Goal: Information Seeking & Learning: Learn about a topic

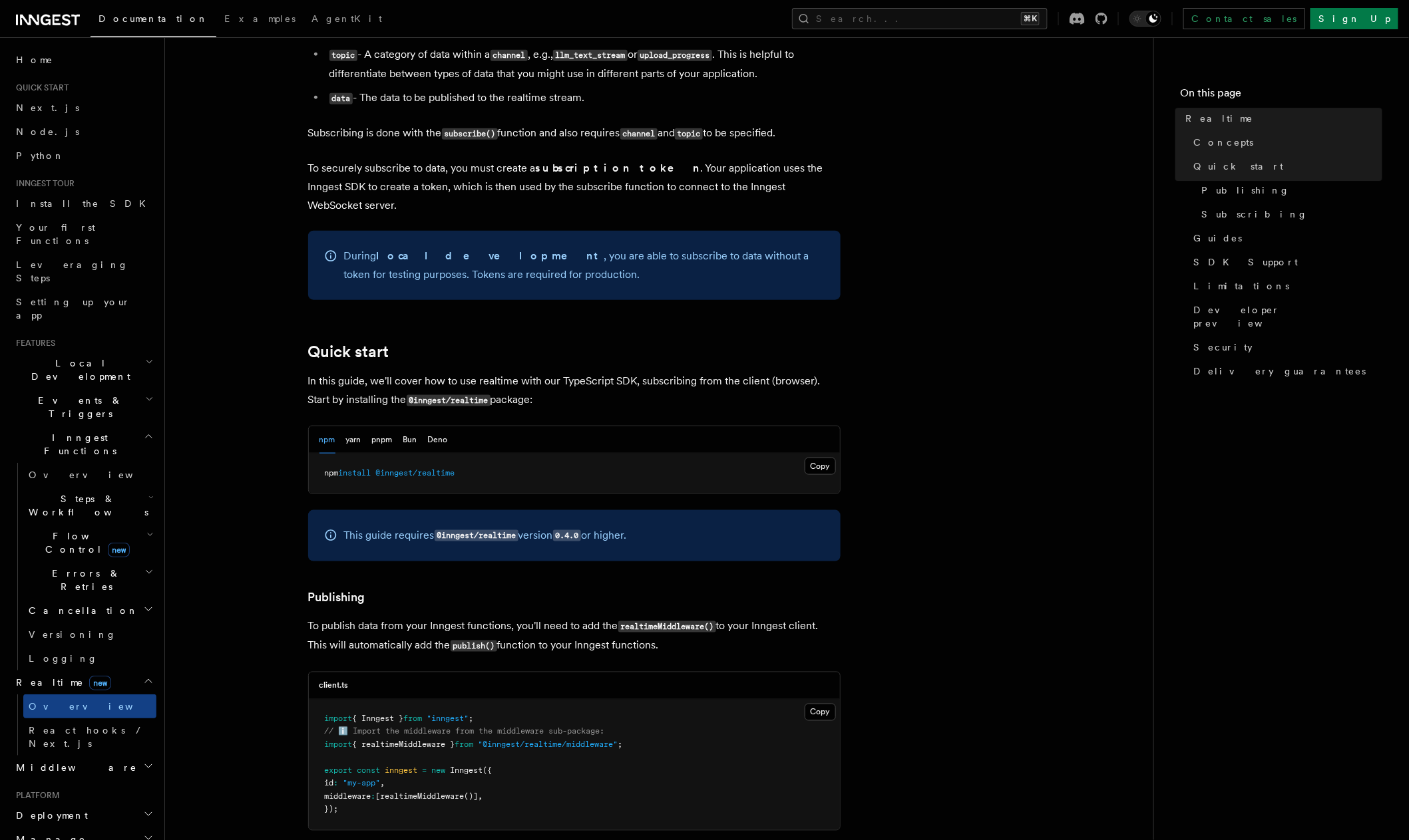
scroll to position [579, 0]
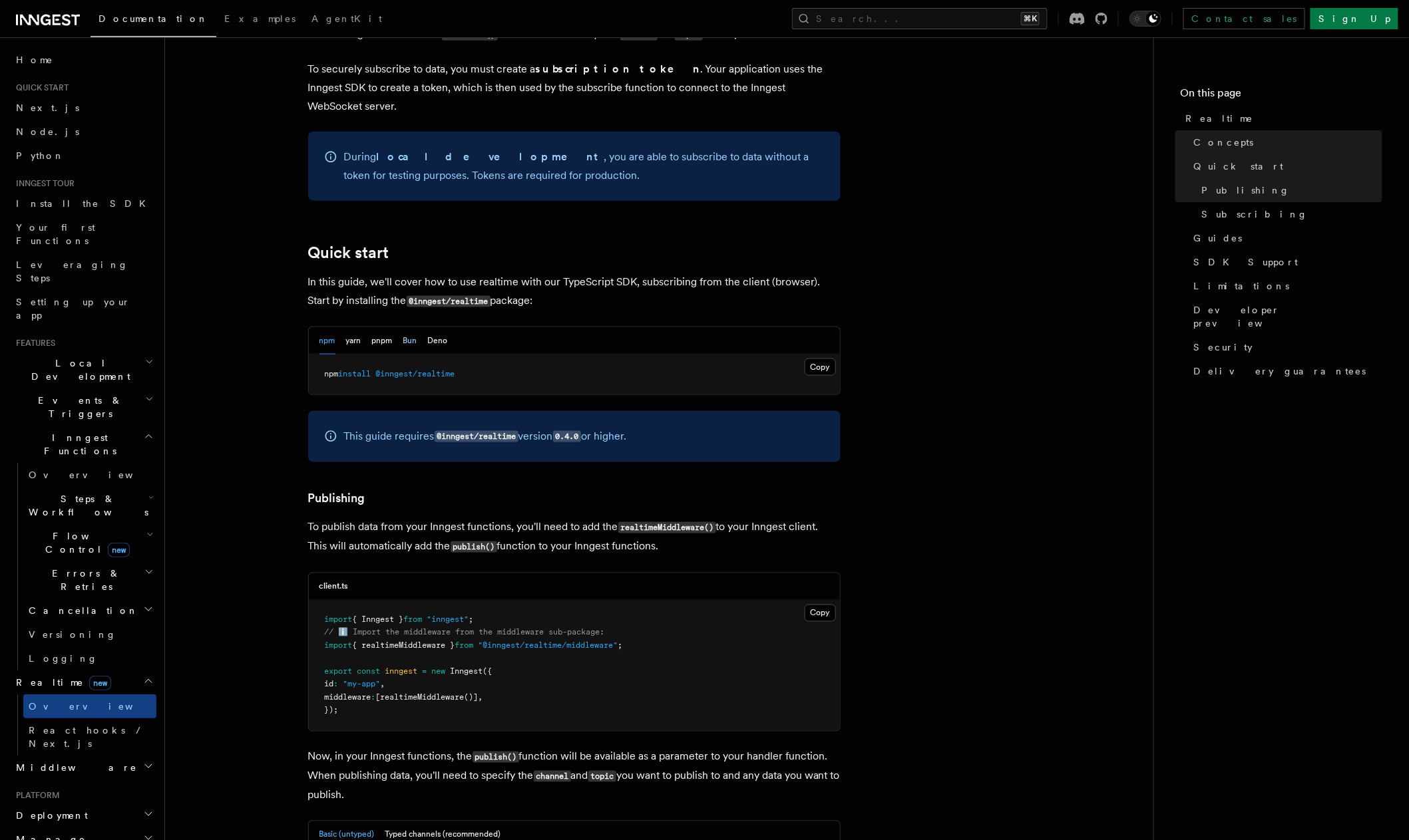
click at [406, 327] on button "Bun" at bounding box center [410, 341] width 14 height 27
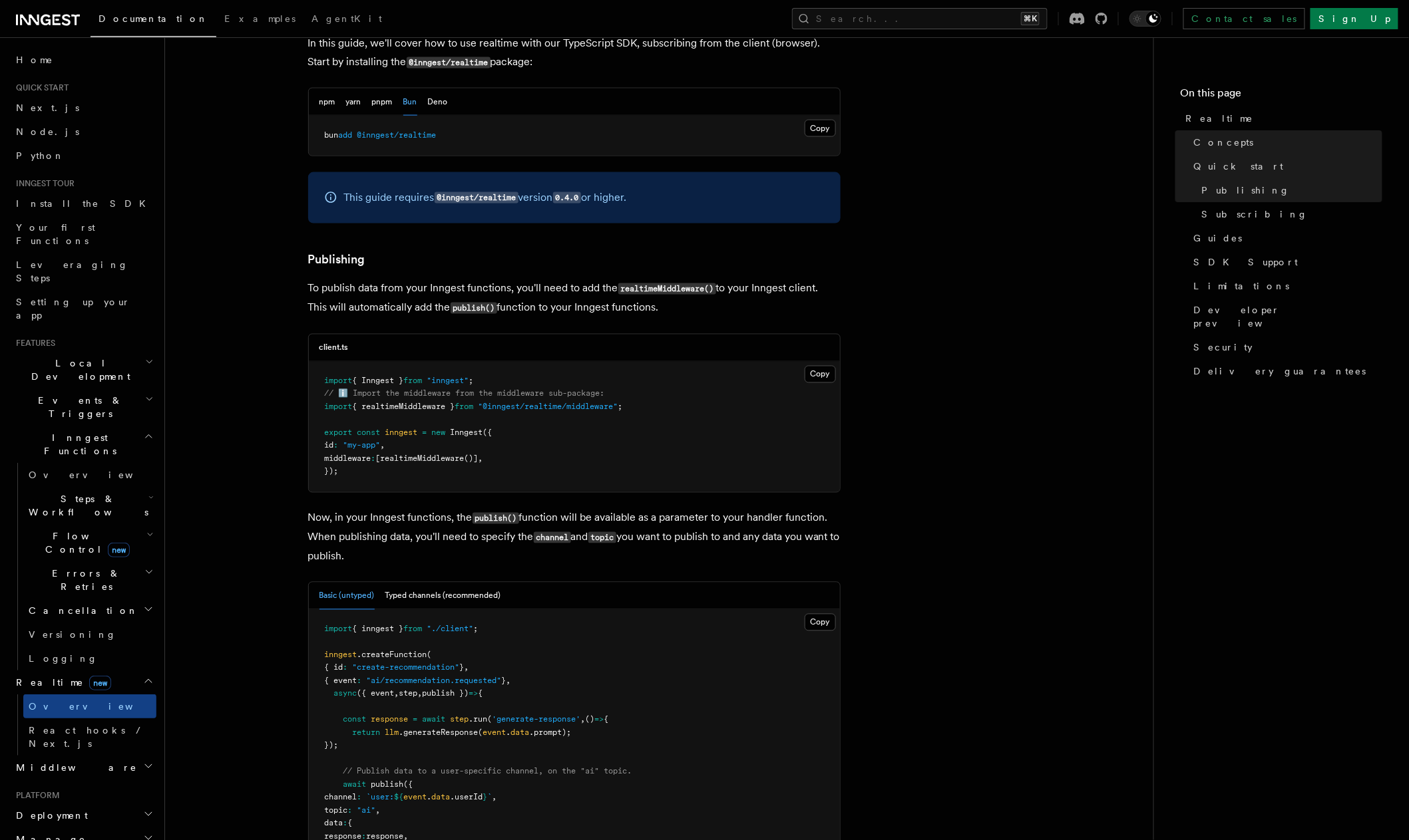
scroll to position [942, 0]
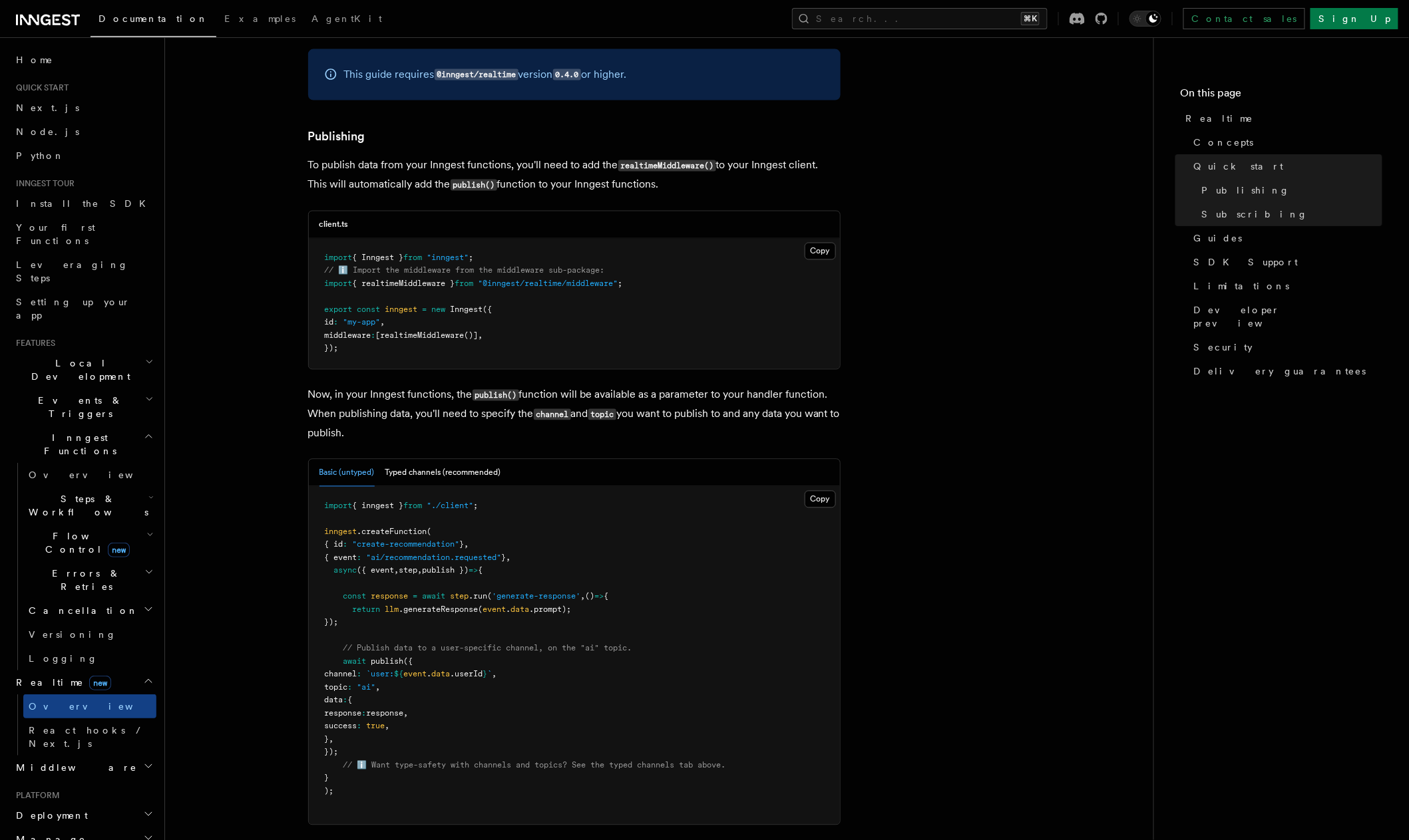
click at [418, 280] on span "{ realtimeMiddleware }" at bounding box center [404, 284] width 103 height 9
click at [442, 331] on span "realtimeMiddleware" at bounding box center [422, 335] width 84 height 9
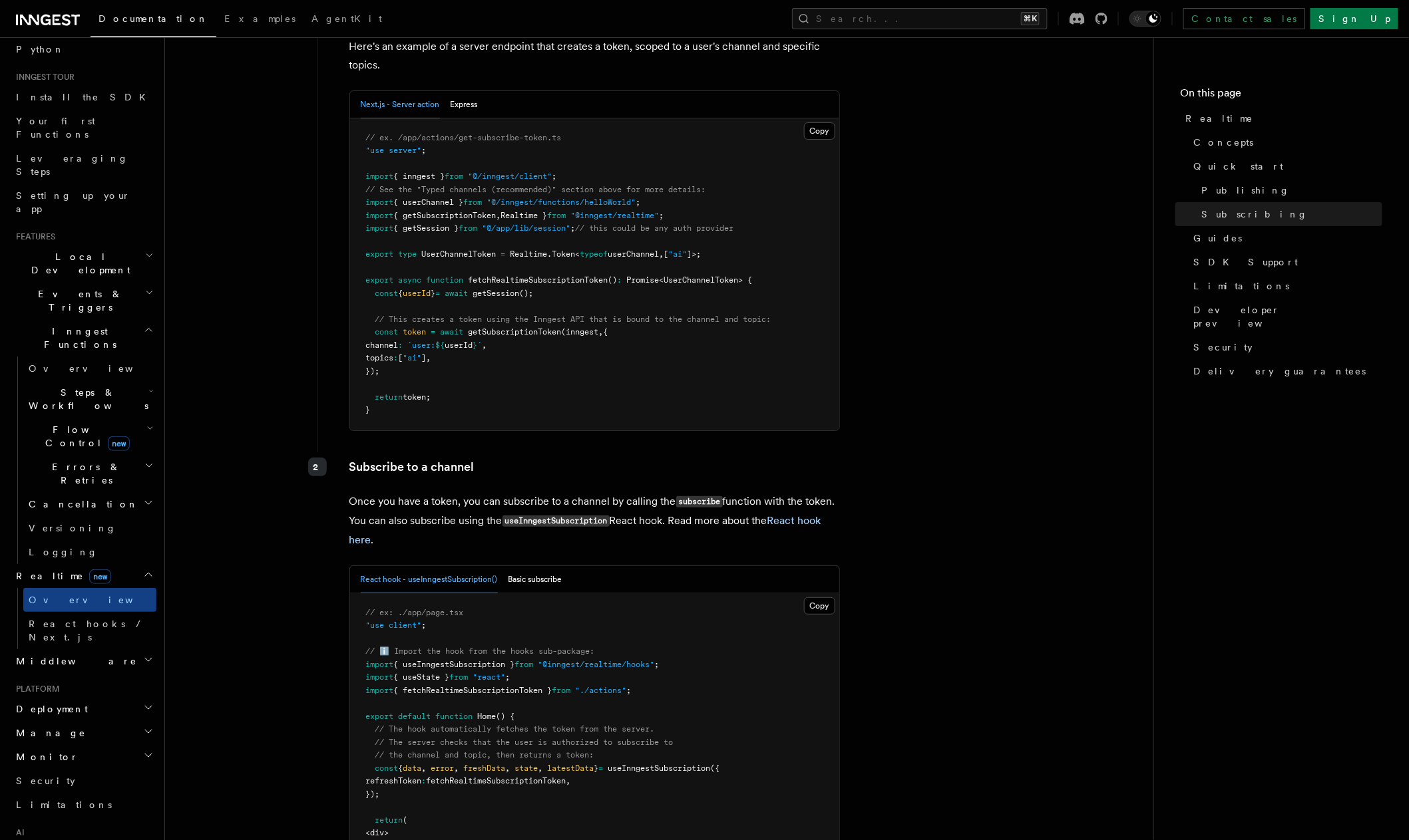
scroll to position [112, 0]
click at [78, 612] on span "React hooks / Next.js" at bounding box center [87, 624] width 118 height 24
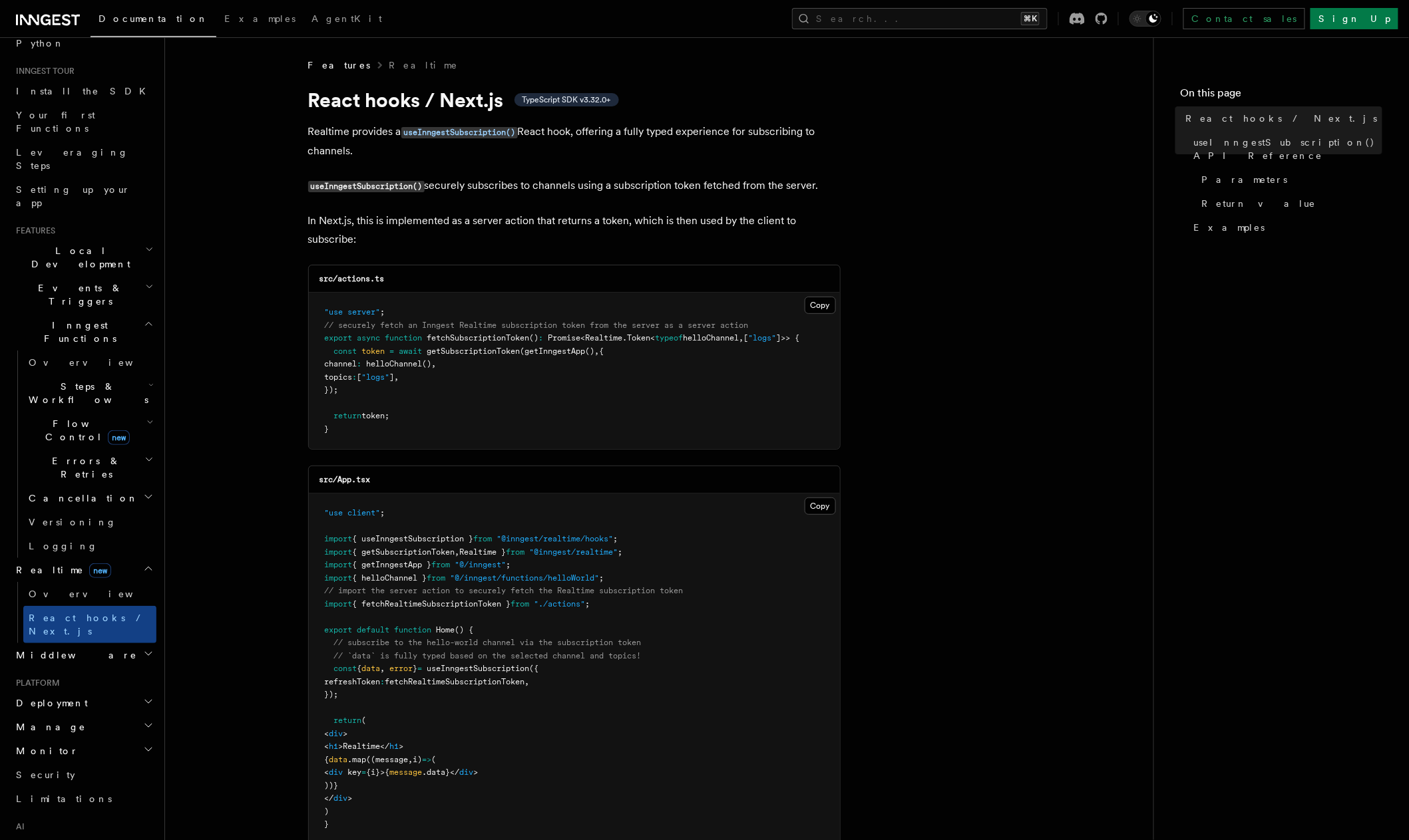
click at [594, 101] on span "TypeScript SDK v3.32.0+" at bounding box center [567, 100] width 88 height 11
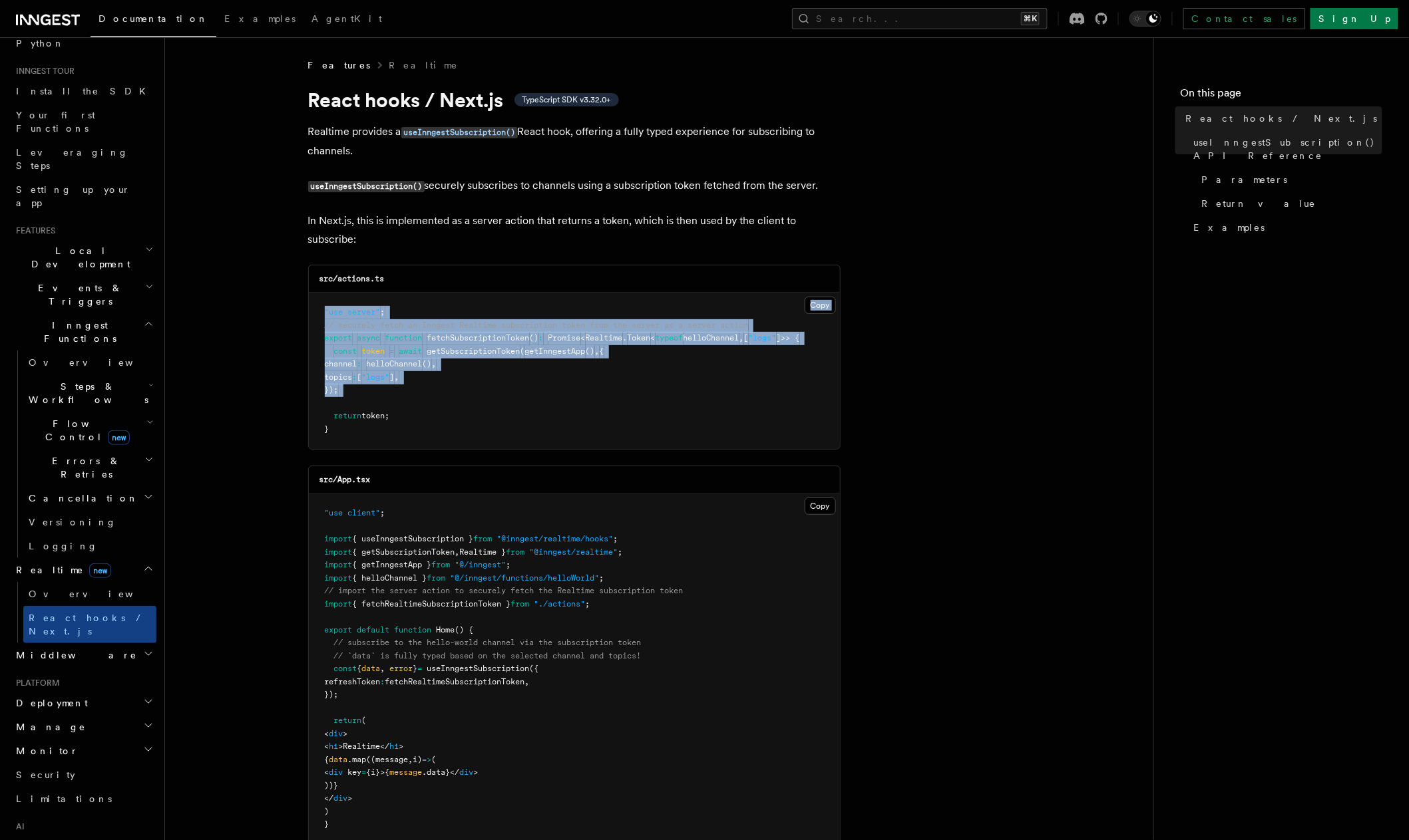
drag, startPoint x: 486, startPoint y: 398, endPoint x: 344, endPoint y: 286, distance: 180.9
click at [344, 286] on div "src/actions.ts Copy Copied "use server" ; // securely fetch an Inngest Realtime…" at bounding box center [575, 357] width 533 height 185
click at [328, 296] on pre ""use server" ; // securely fetch an Inngest Realtime subscription token from th…" at bounding box center [574, 371] width 531 height 156
drag, startPoint x: 328, startPoint y: 296, endPoint x: 414, endPoint y: 404, distance: 138.1
click at [414, 404] on pre ""use server" ; // securely fetch an Inngest Realtime subscription token from th…" at bounding box center [574, 371] width 531 height 156
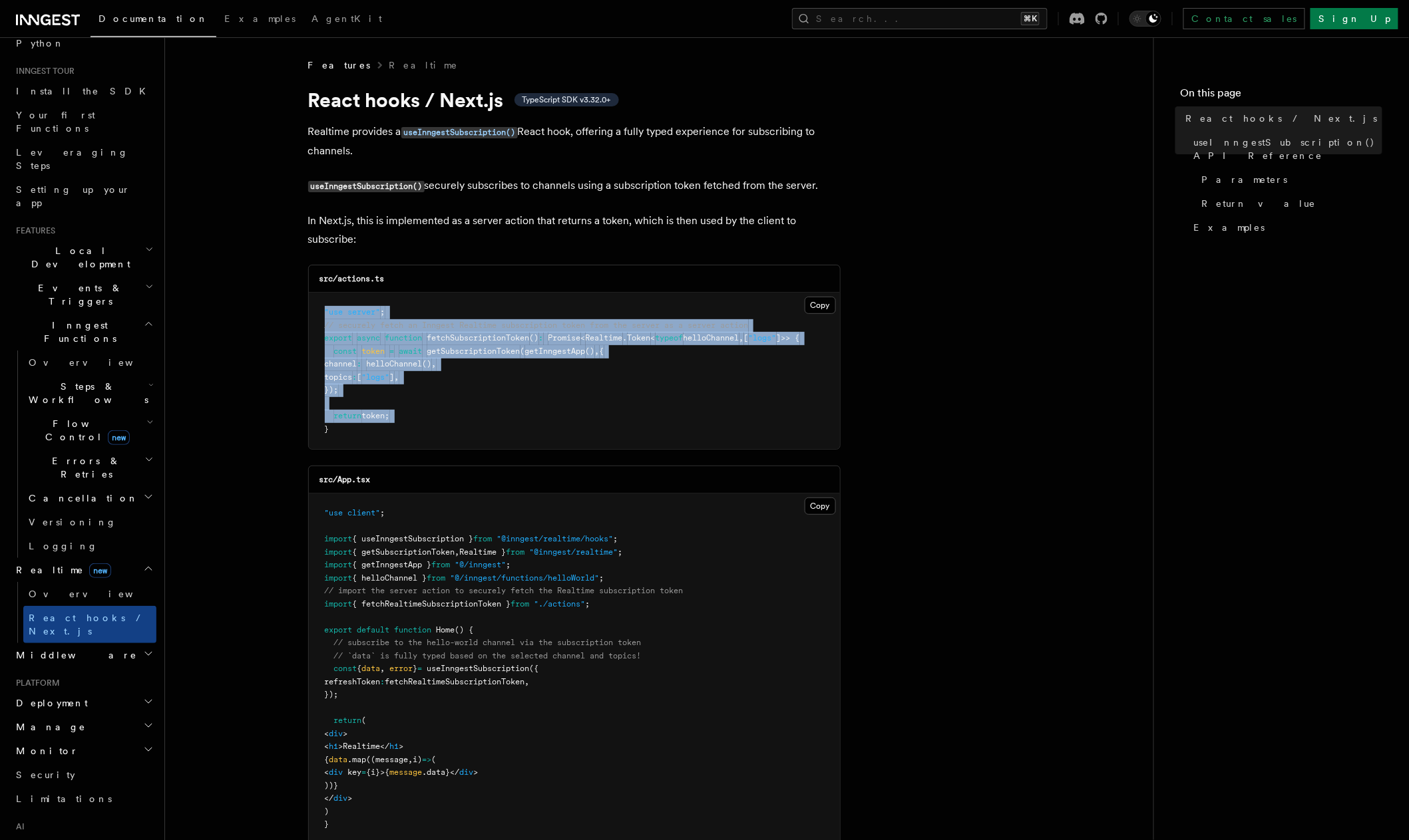
click at [414, 404] on pre ""use server" ; // securely fetch an Inngest Realtime subscription token from th…" at bounding box center [574, 371] width 531 height 156
drag, startPoint x: 380, startPoint y: 424, endPoint x: 334, endPoint y: 298, distance: 134.1
click at [334, 298] on pre ""use server" ; // securely fetch an Inngest Realtime subscription token from th…" at bounding box center [574, 371] width 531 height 156
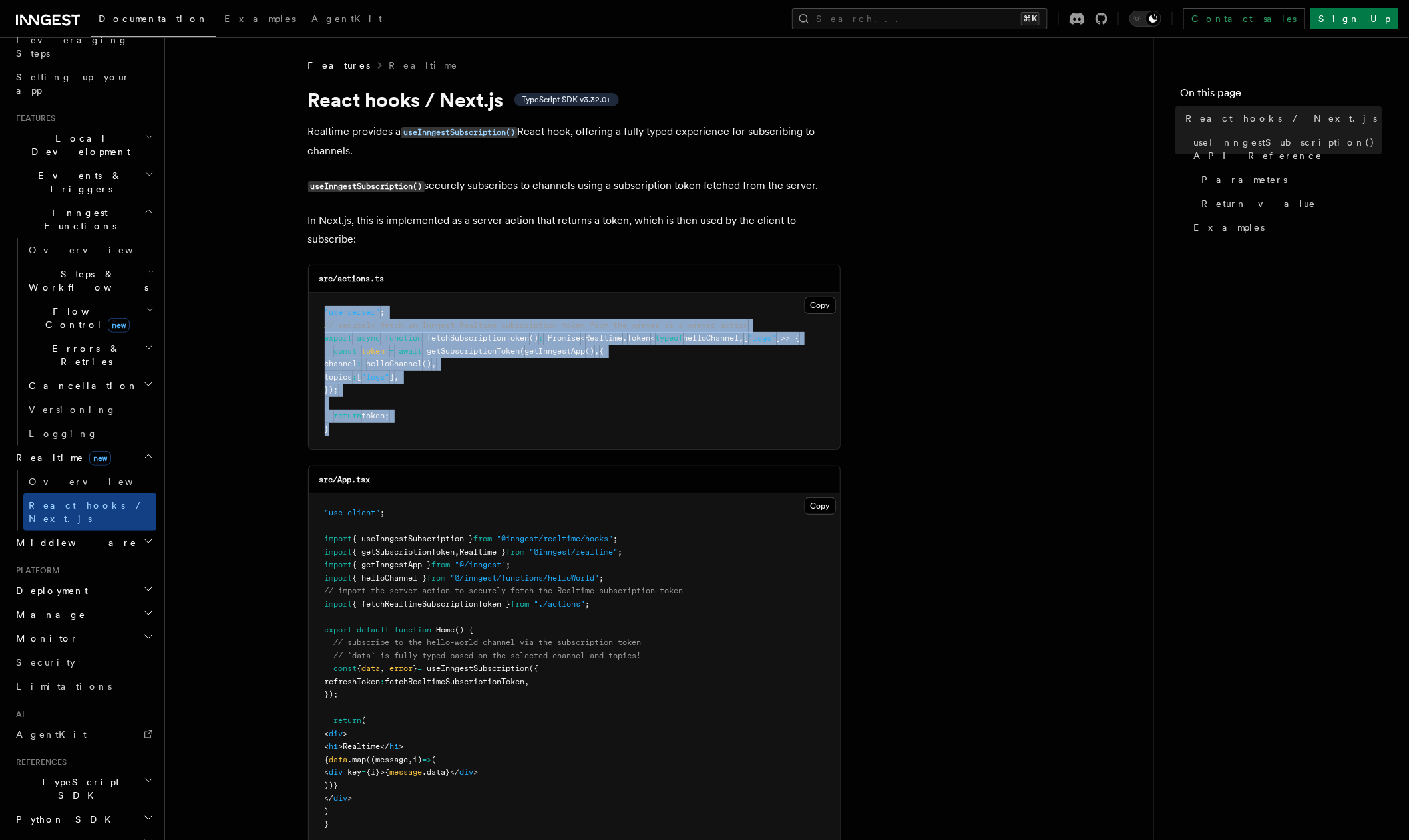
scroll to position [225, 0]
click at [110, 579] on h2 "Deployment" at bounding box center [84, 591] width 146 height 24
click at [106, 808] on link "Connect new" at bounding box center [90, 821] width 133 height 27
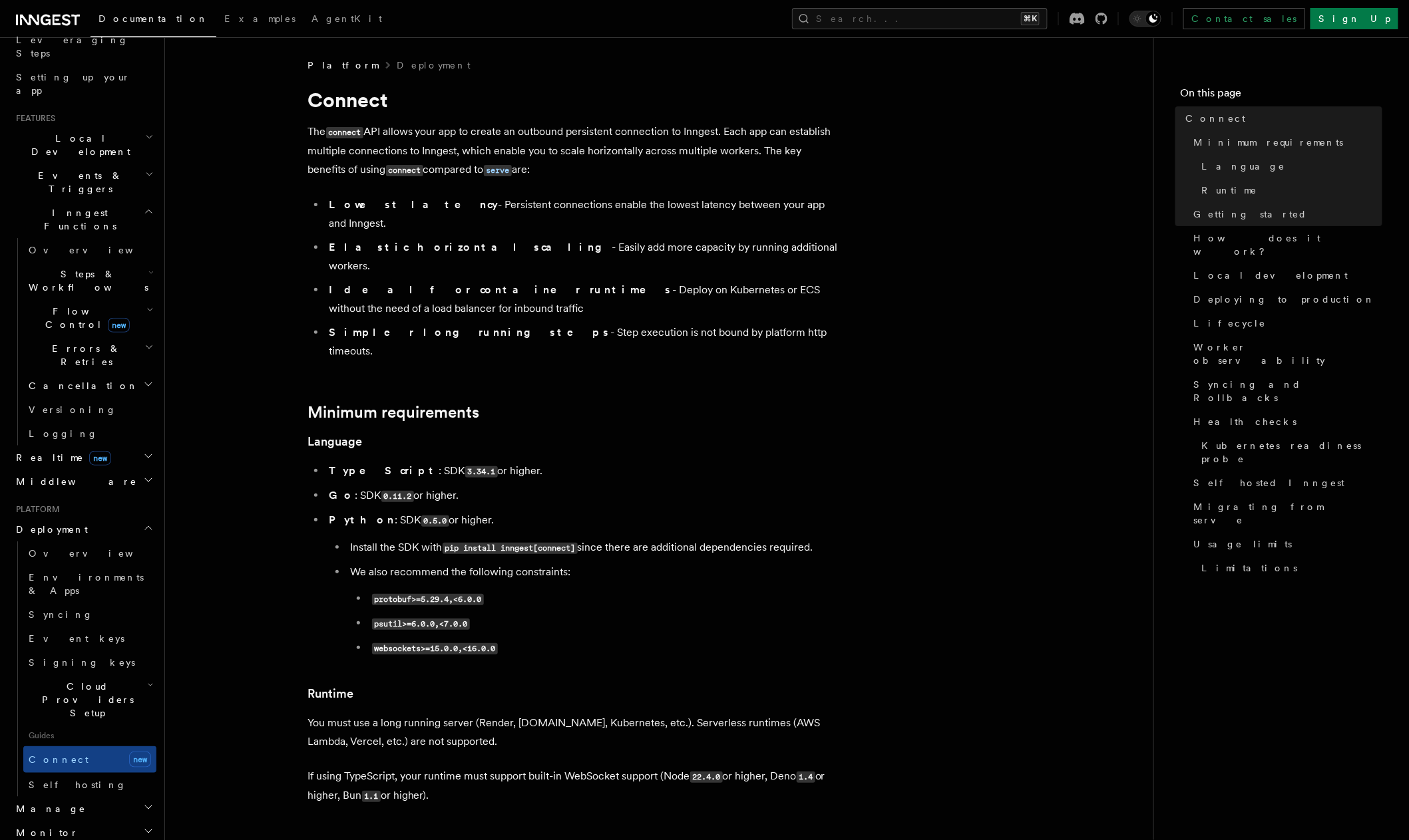
click at [148, 680] on icon "button" at bounding box center [150, 685] width 6 height 11
click at [136, 675] on h2 "Cloud Providers Setup" at bounding box center [90, 700] width 133 height 50
click at [138, 446] on h2 "Realtime new" at bounding box center [84, 458] width 146 height 24
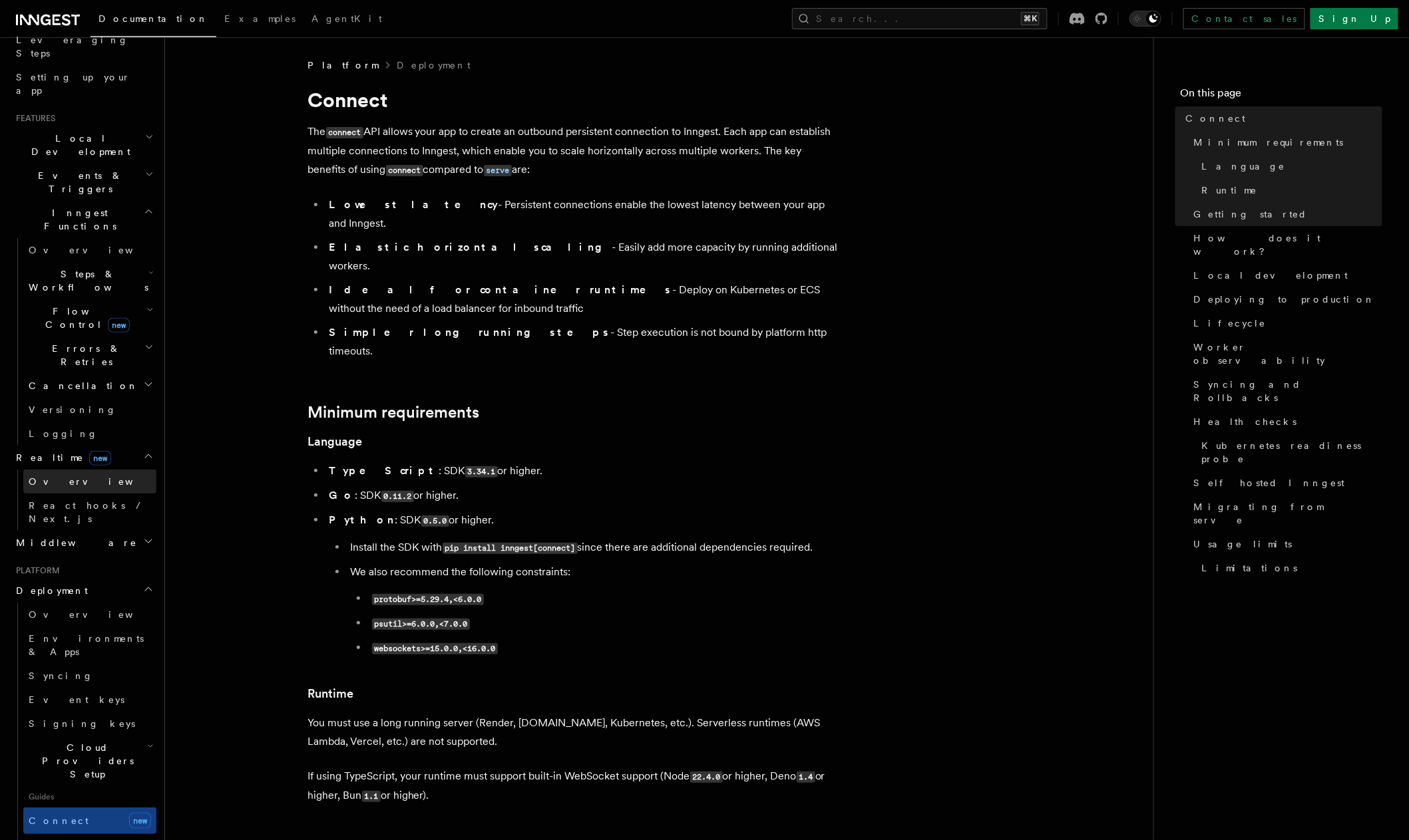
click at [110, 469] on link "Overview" at bounding box center [90, 481] width 133 height 24
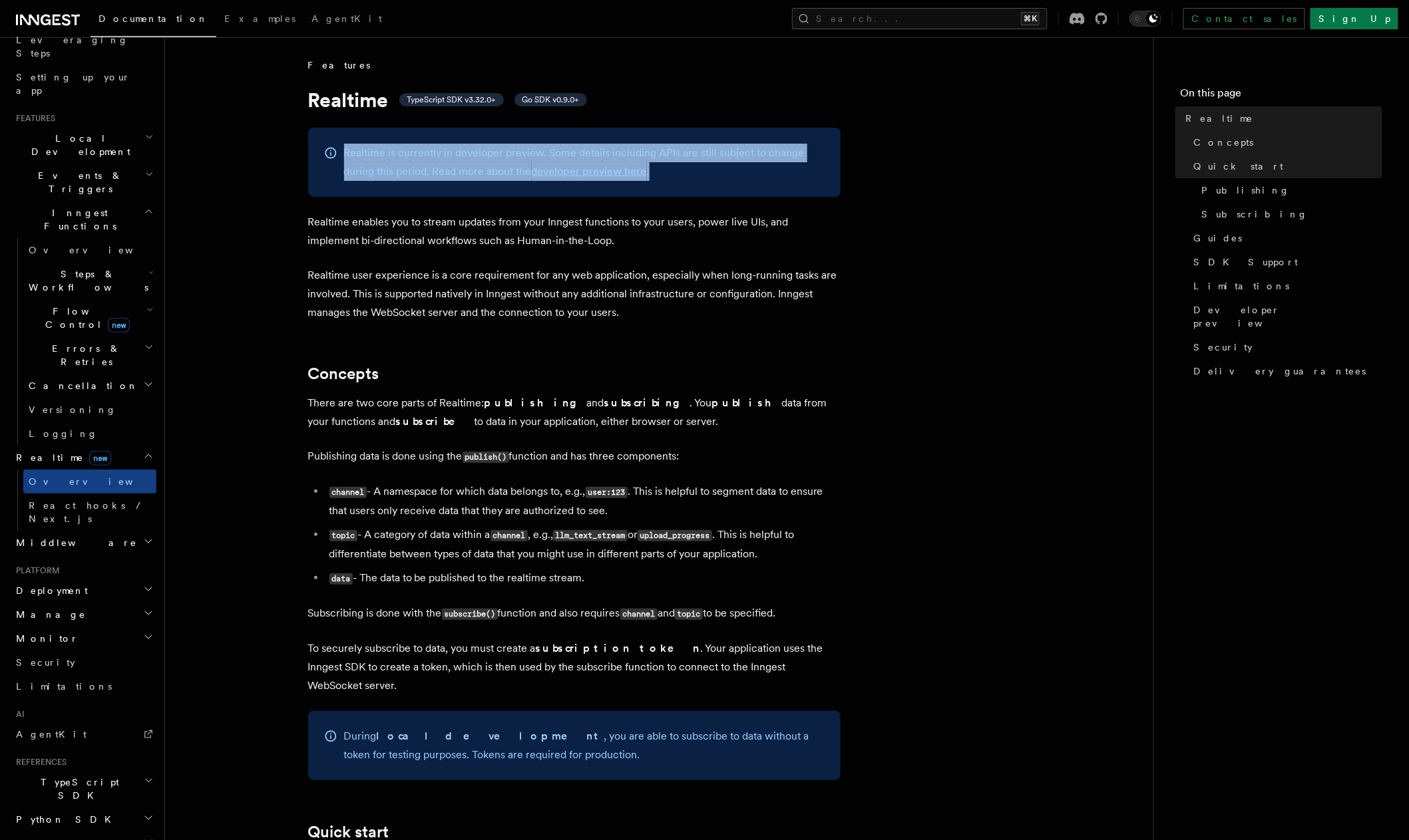
drag, startPoint x: 649, startPoint y: 179, endPoint x: 587, endPoint y: 137, distance: 74.9
click at [587, 137] on div "Realtime is currently in developer preview. Some details including APIs are sti…" at bounding box center [575, 162] width 533 height 69
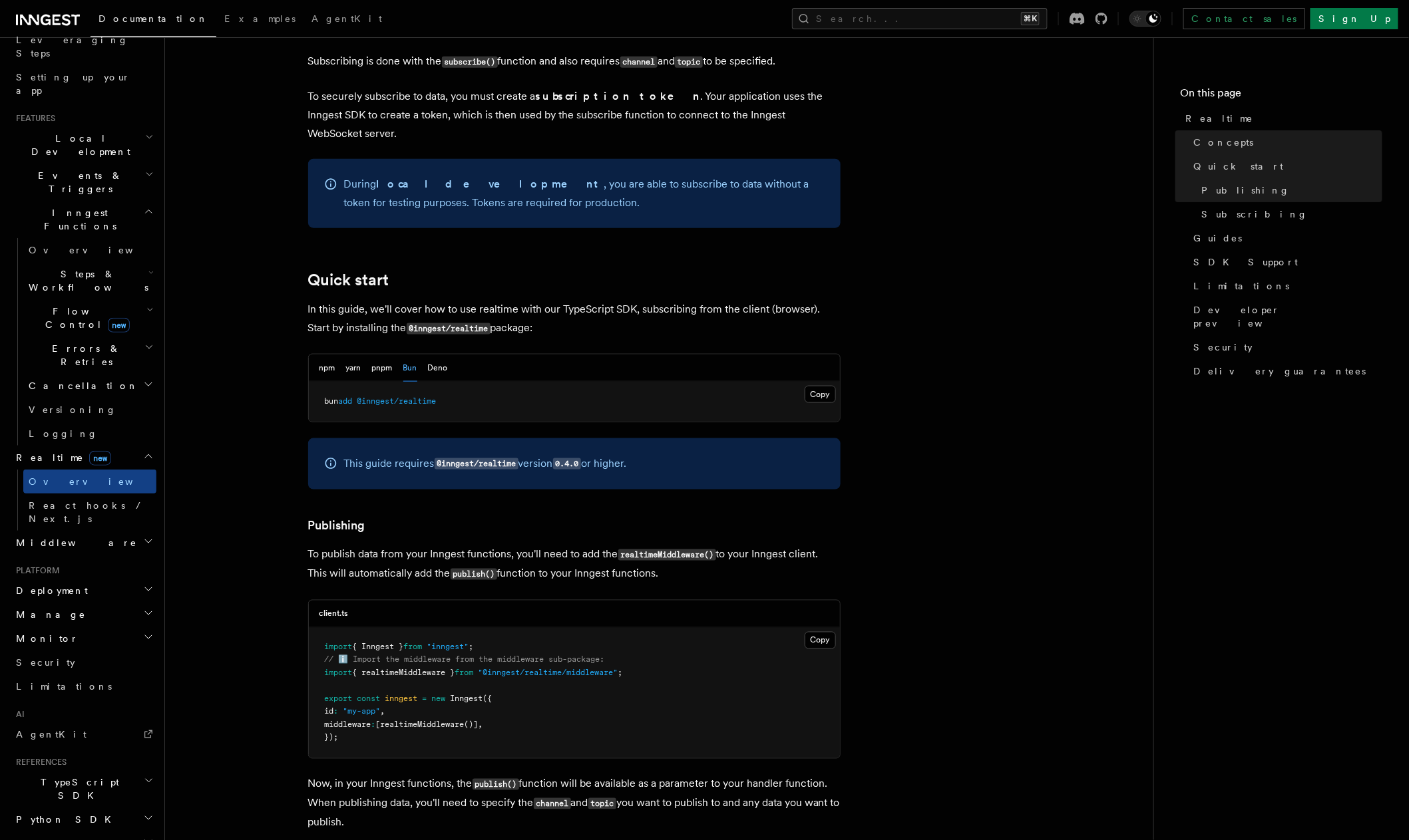
scroll to position [549, 0]
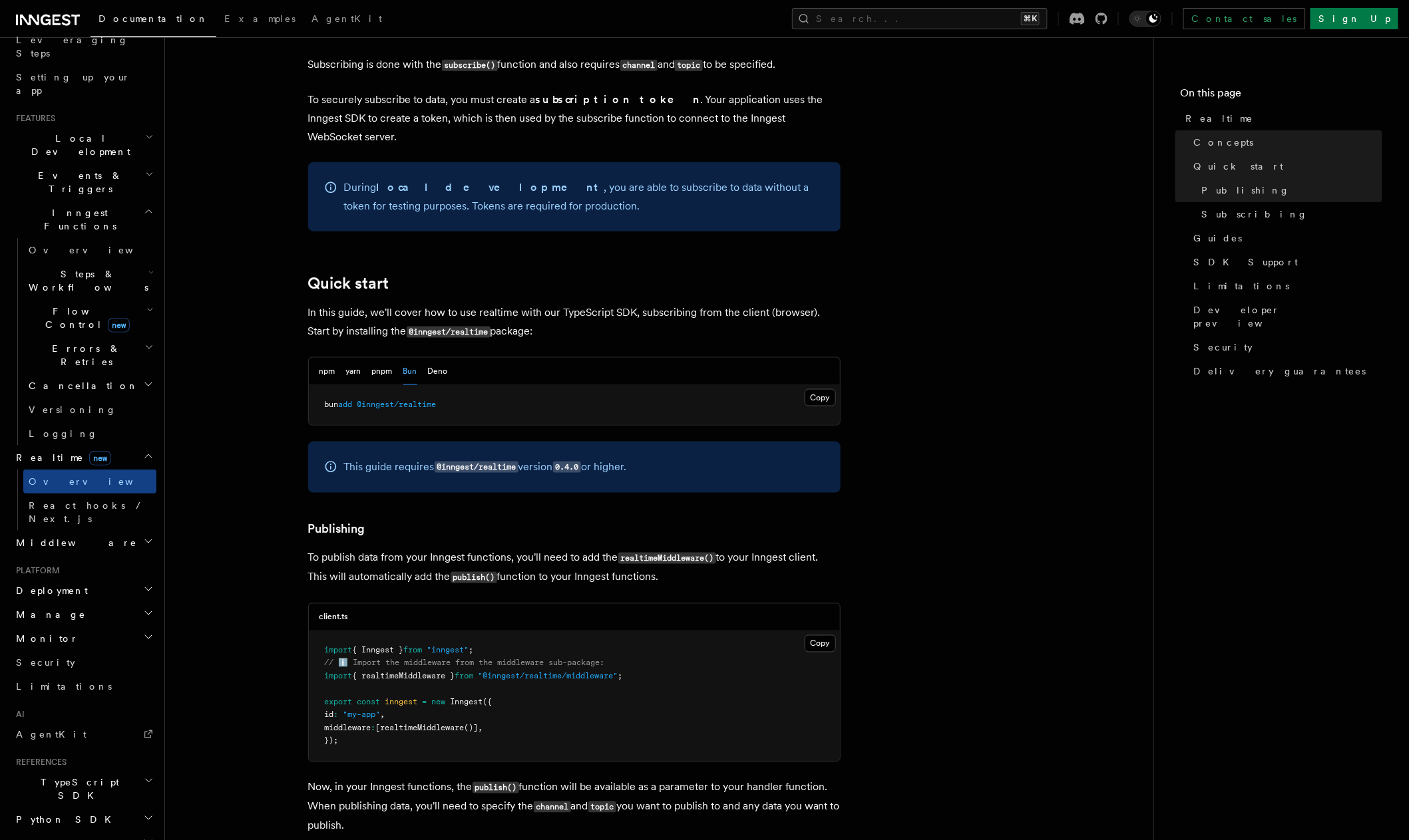
click at [419, 458] on p "This guide requires @inngest/realtime version 0.4.0 or higher." at bounding box center [485, 467] width 283 height 19
drag, startPoint x: 444, startPoint y: 436, endPoint x: 610, endPoint y: 437, distance: 166.0
click at [610, 458] on p "This guide requires @inngest/realtime version 0.4.0 or higher." at bounding box center [485, 467] width 283 height 19
click at [654, 442] on div "This guide requires @inngest/realtime version 0.4.0 or higher." at bounding box center [575, 467] width 533 height 51
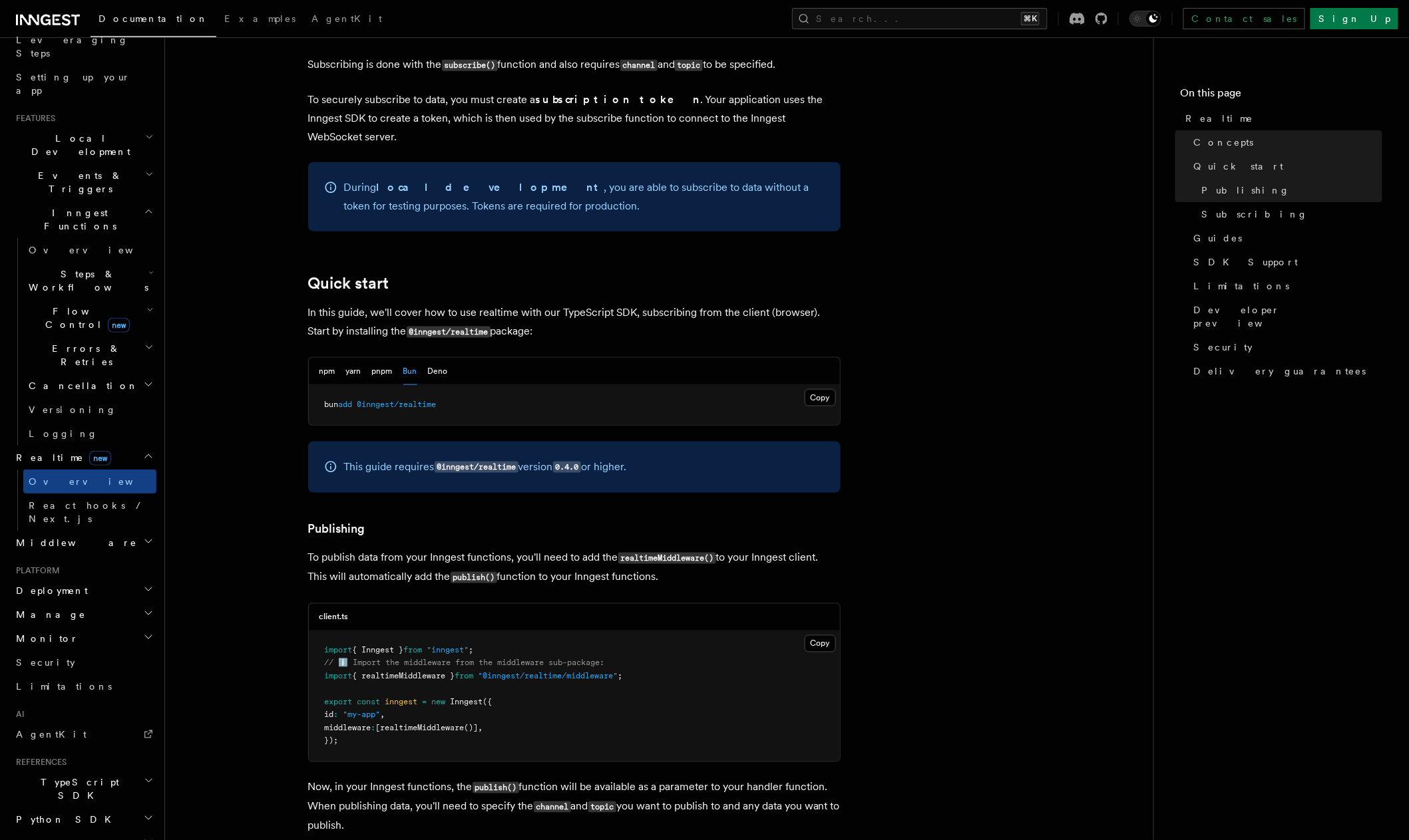
click at [654, 442] on div "This guide requires @inngest/realtime version 0.4.0 or higher." at bounding box center [575, 467] width 533 height 51
click at [406, 458] on p "This guide requires @inngest/realtime version 0.4.0 or higher." at bounding box center [485, 467] width 283 height 19
click at [615, 672] on span ""@inngest/realtime/middleware"" at bounding box center [548, 676] width 139 height 9
drag, startPoint x: 615, startPoint y: 638, endPoint x: 517, endPoint y: 639, distance: 98.0
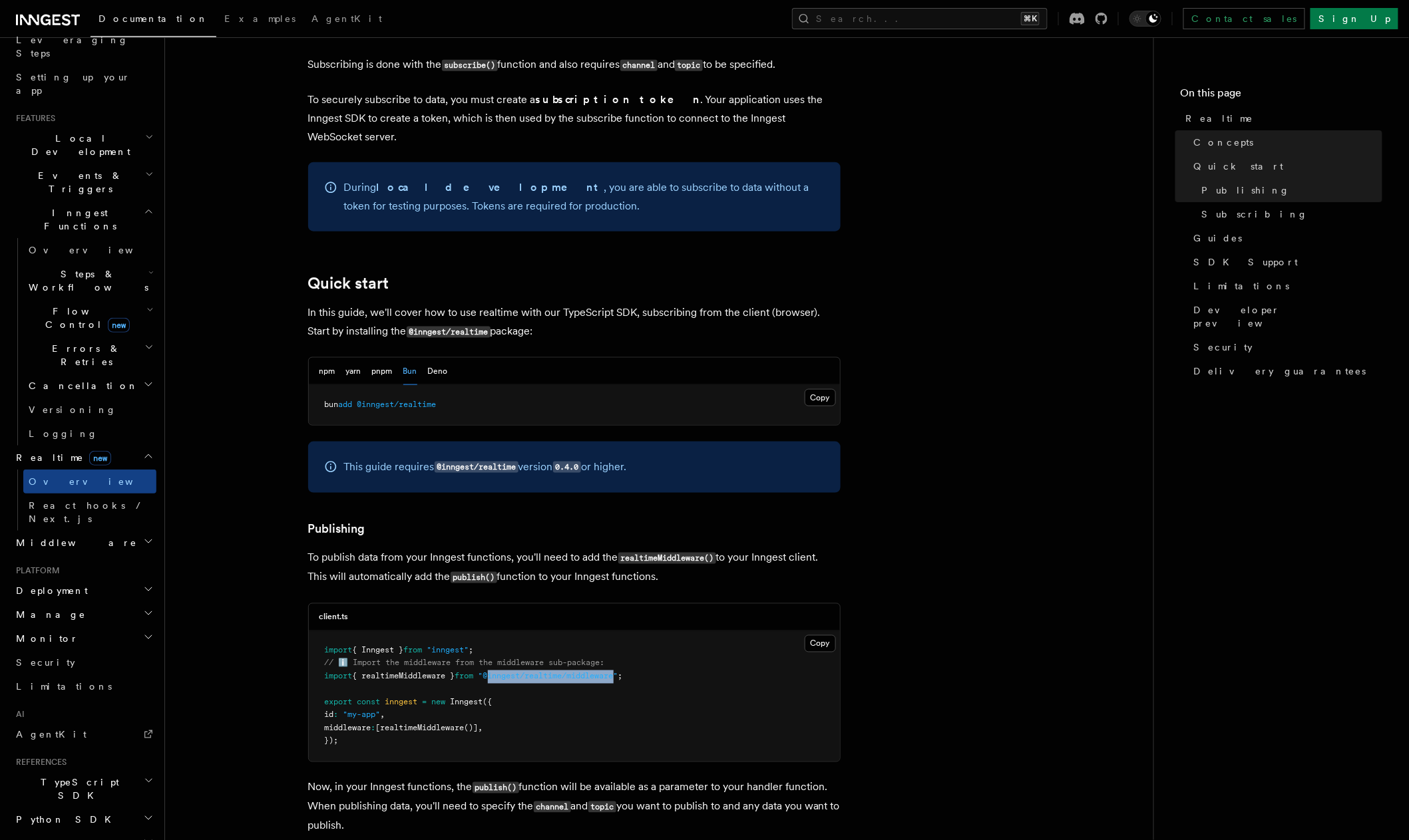
click at [517, 672] on span ""@inngest/realtime/middleware"" at bounding box center [548, 676] width 139 height 9
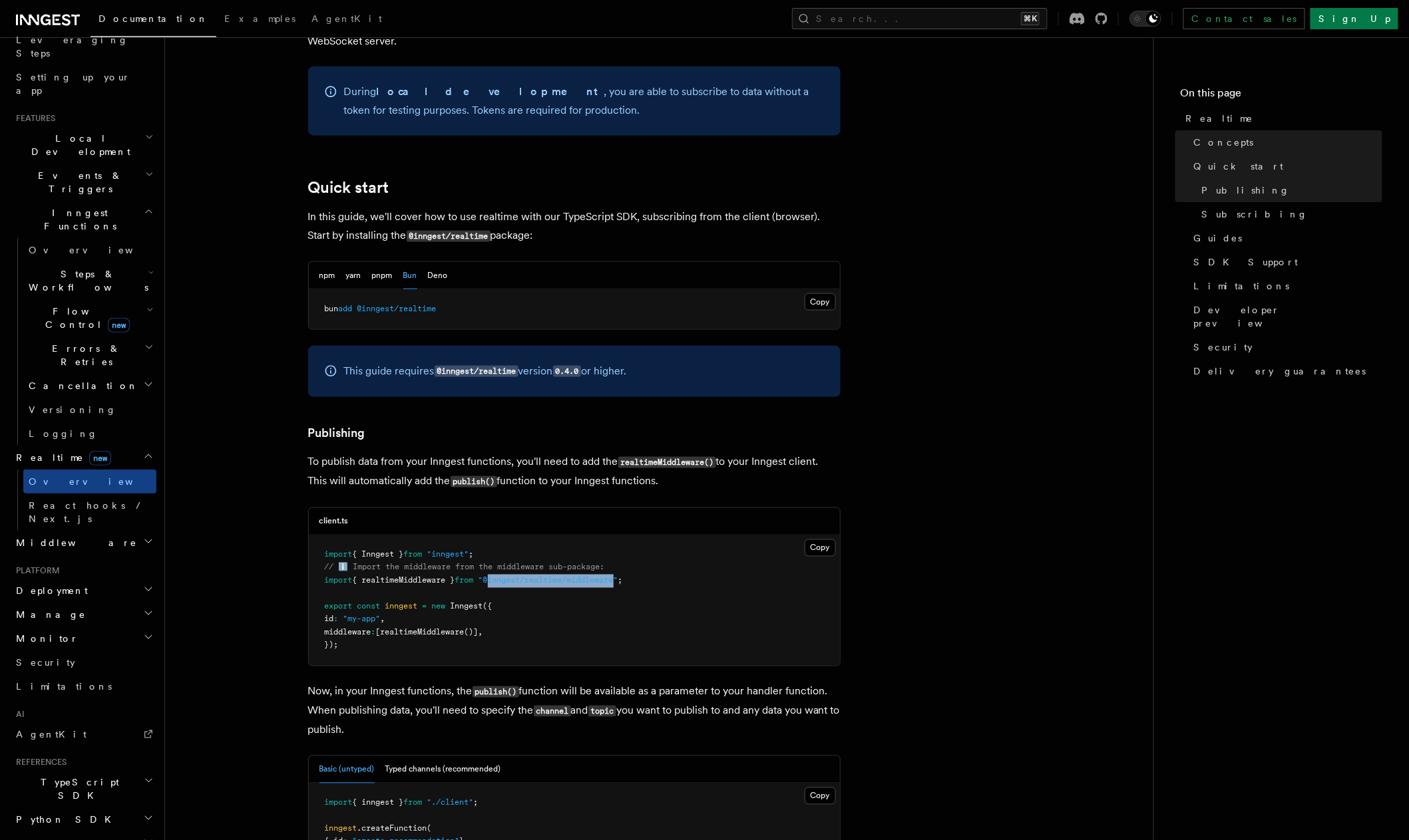
copy span "inngest/realtime/middleware"
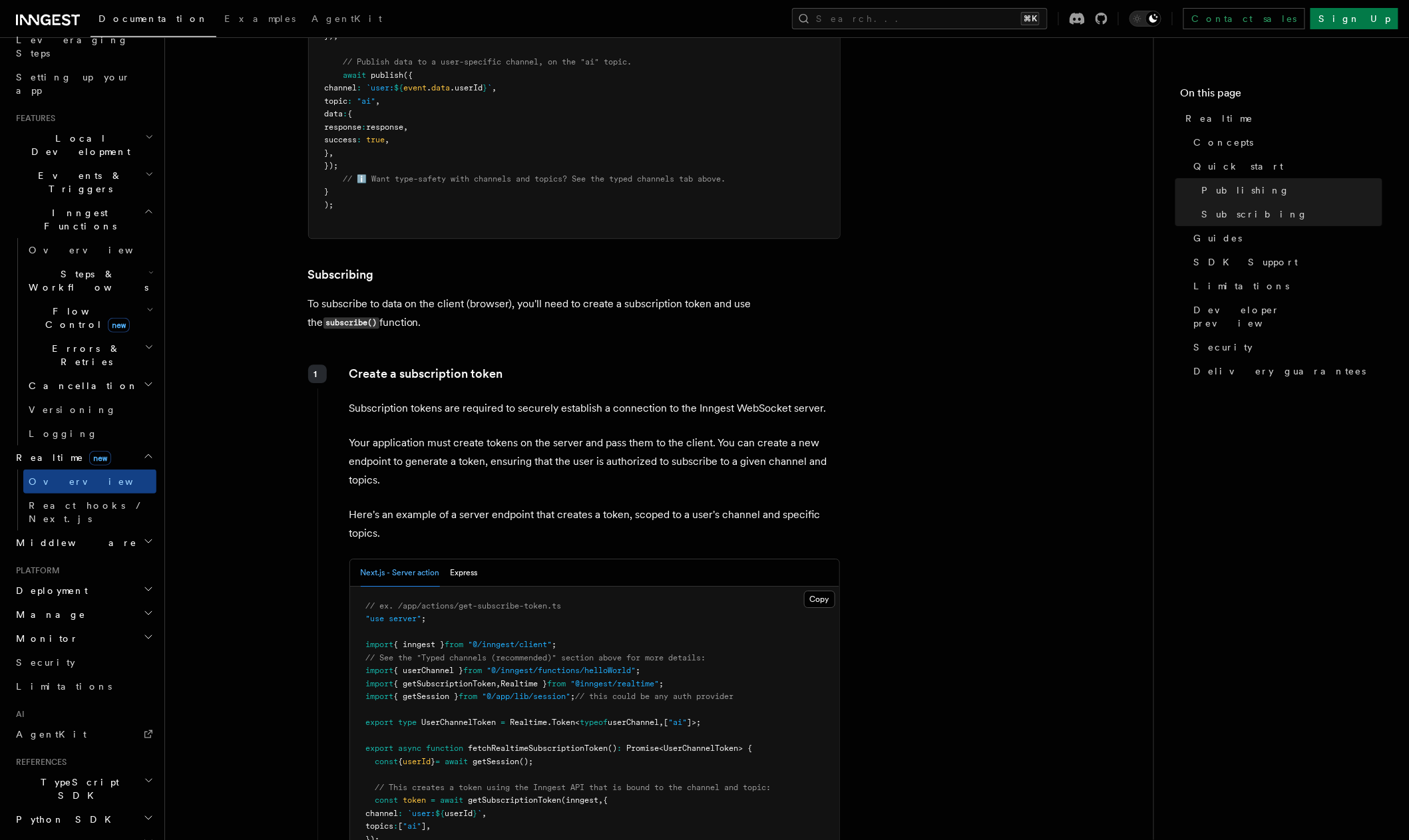
scroll to position [1532, 0]
click at [63, 305] on span "Flow Control new" at bounding box center [85, 318] width 123 height 27
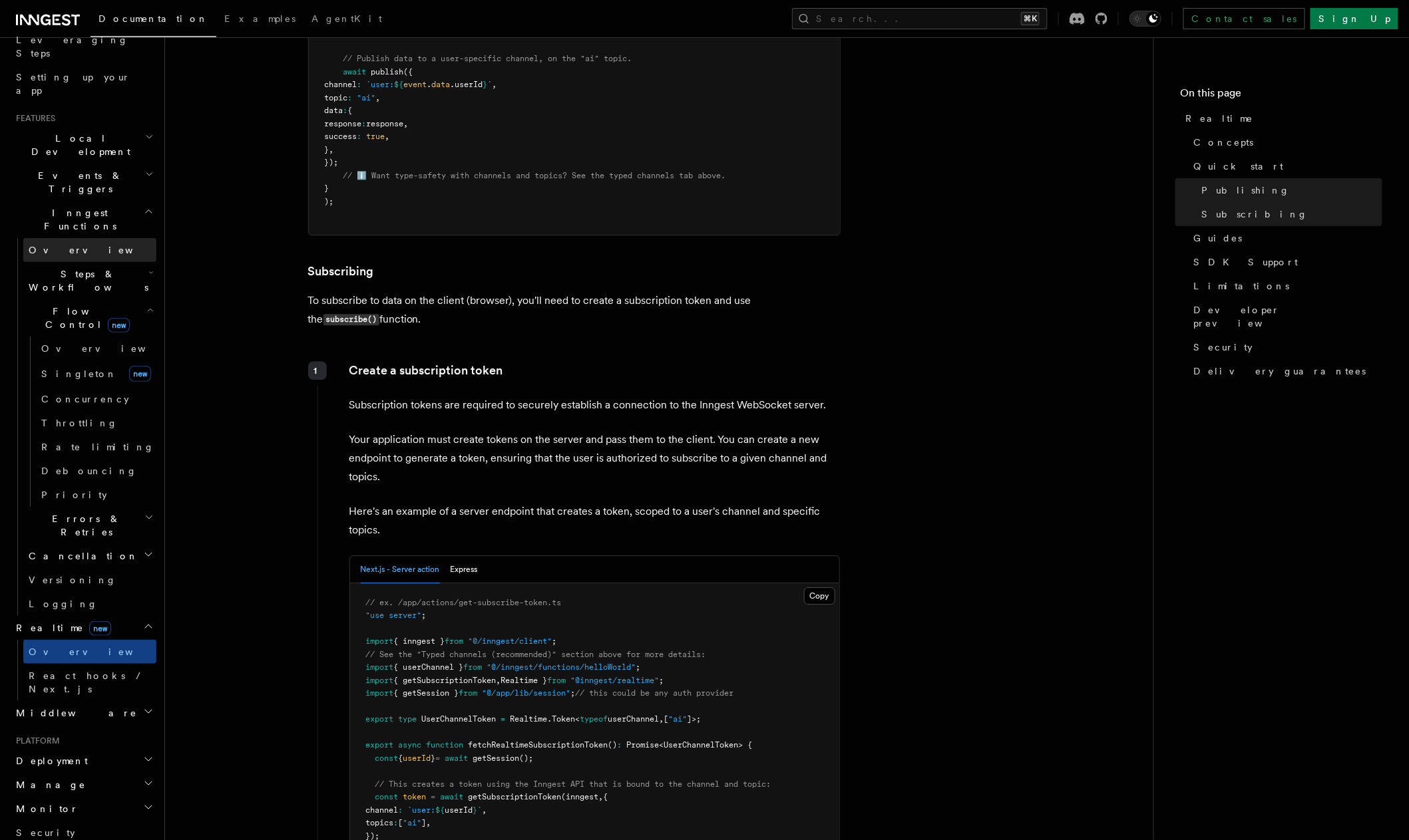
click at [60, 245] on span "Overview" at bounding box center [97, 250] width 137 height 11
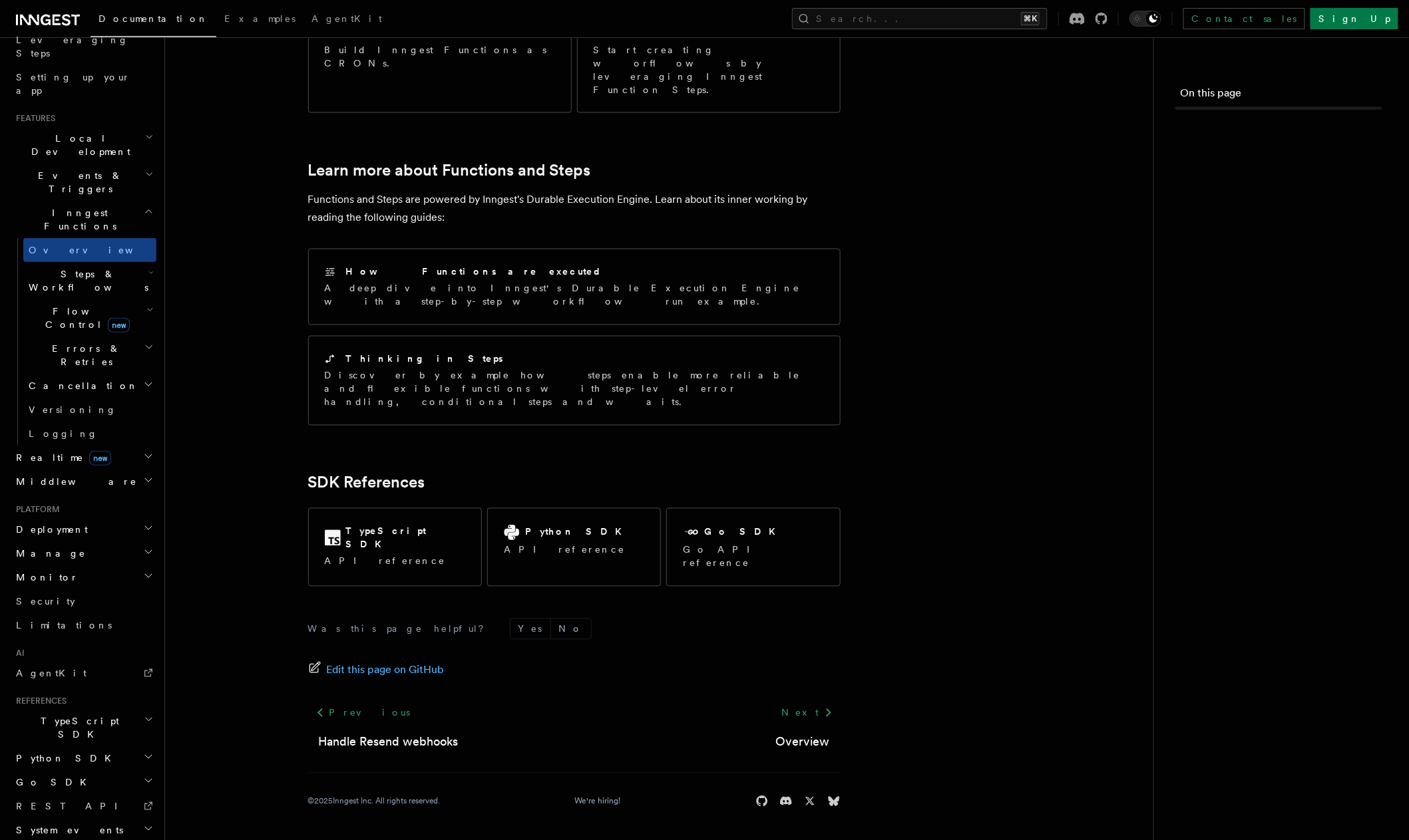
scroll to position [220, 0]
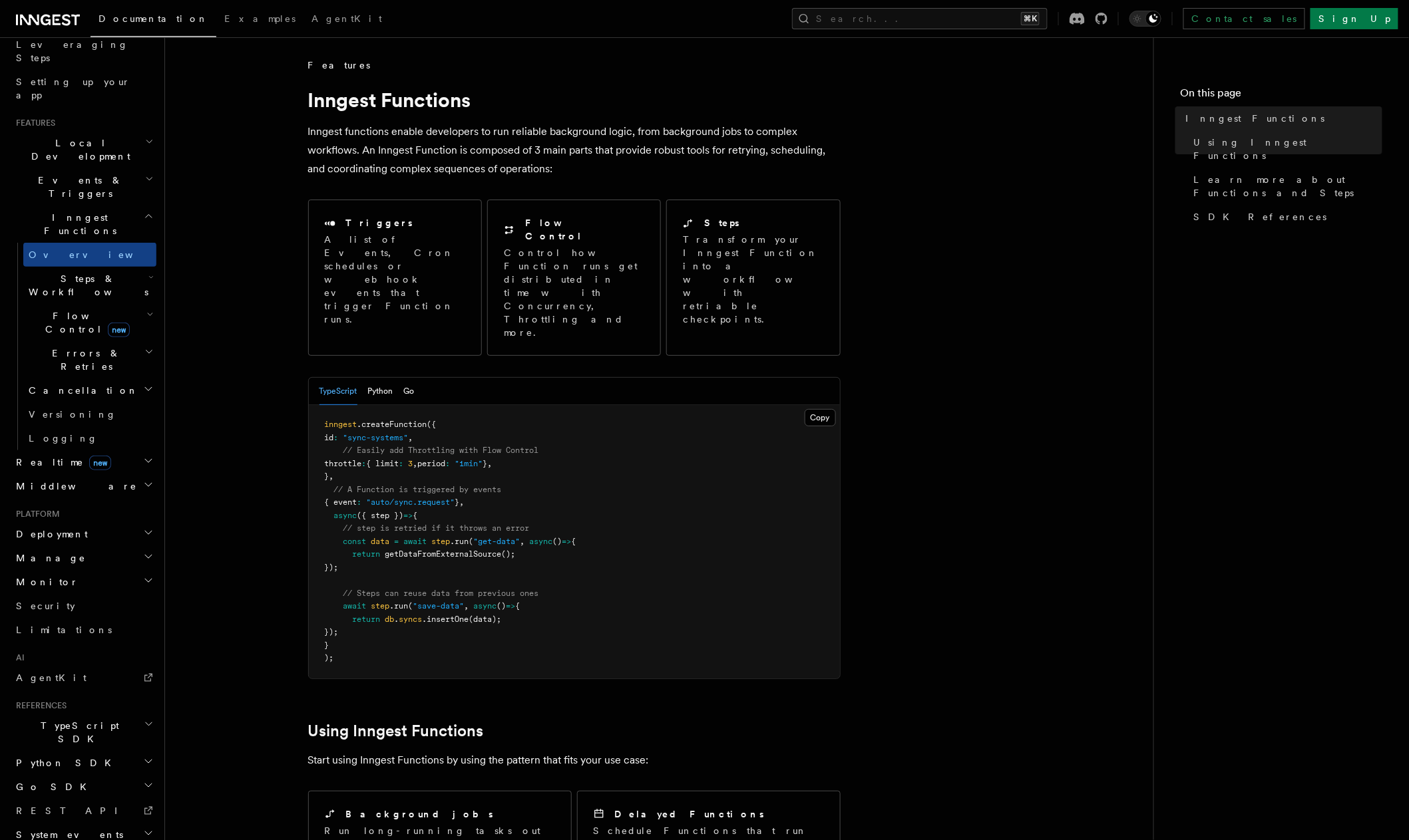
click at [78, 137] on span "Local Development" at bounding box center [77, 150] width 134 height 27
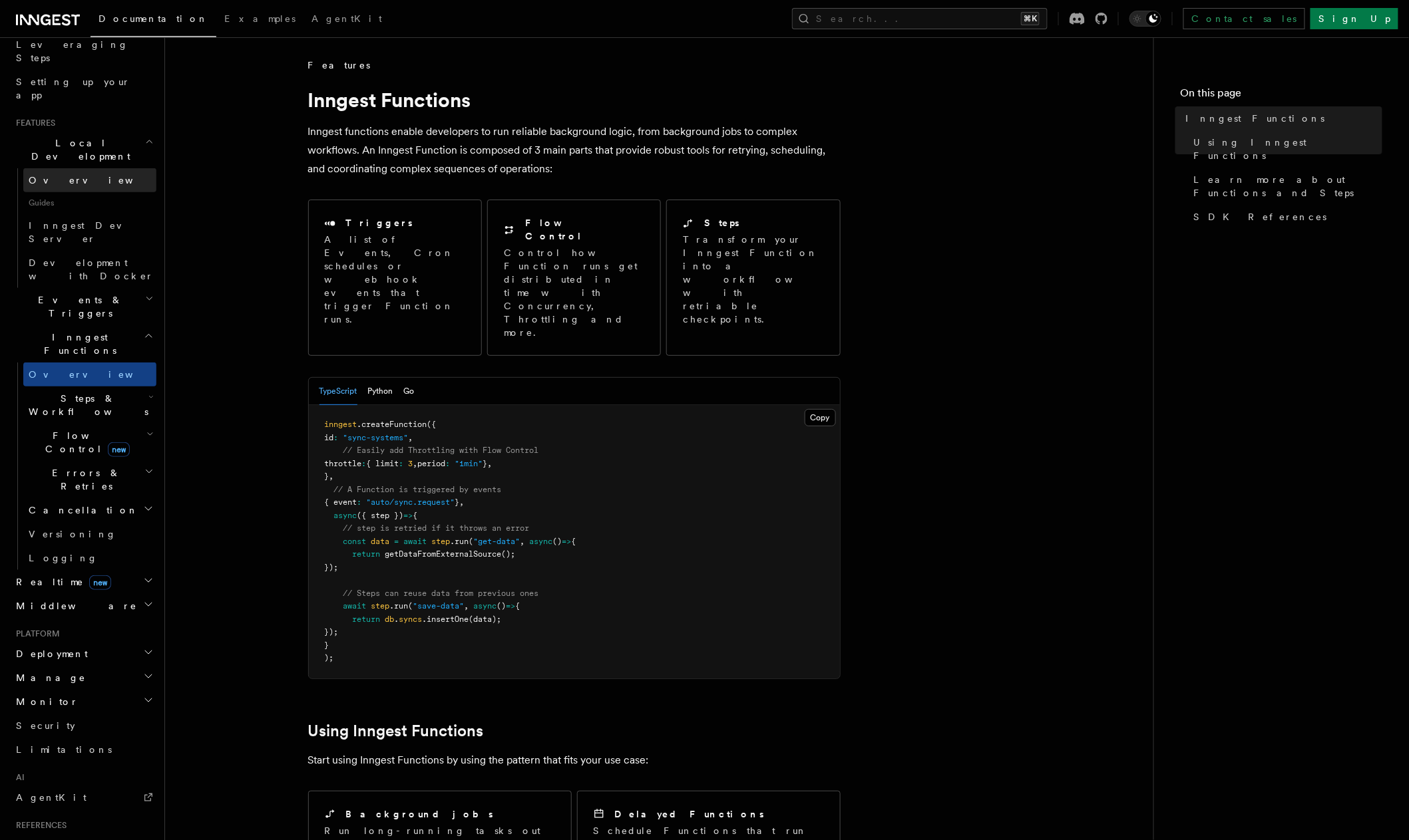
click at [70, 168] on link "Overview" at bounding box center [90, 180] width 133 height 24
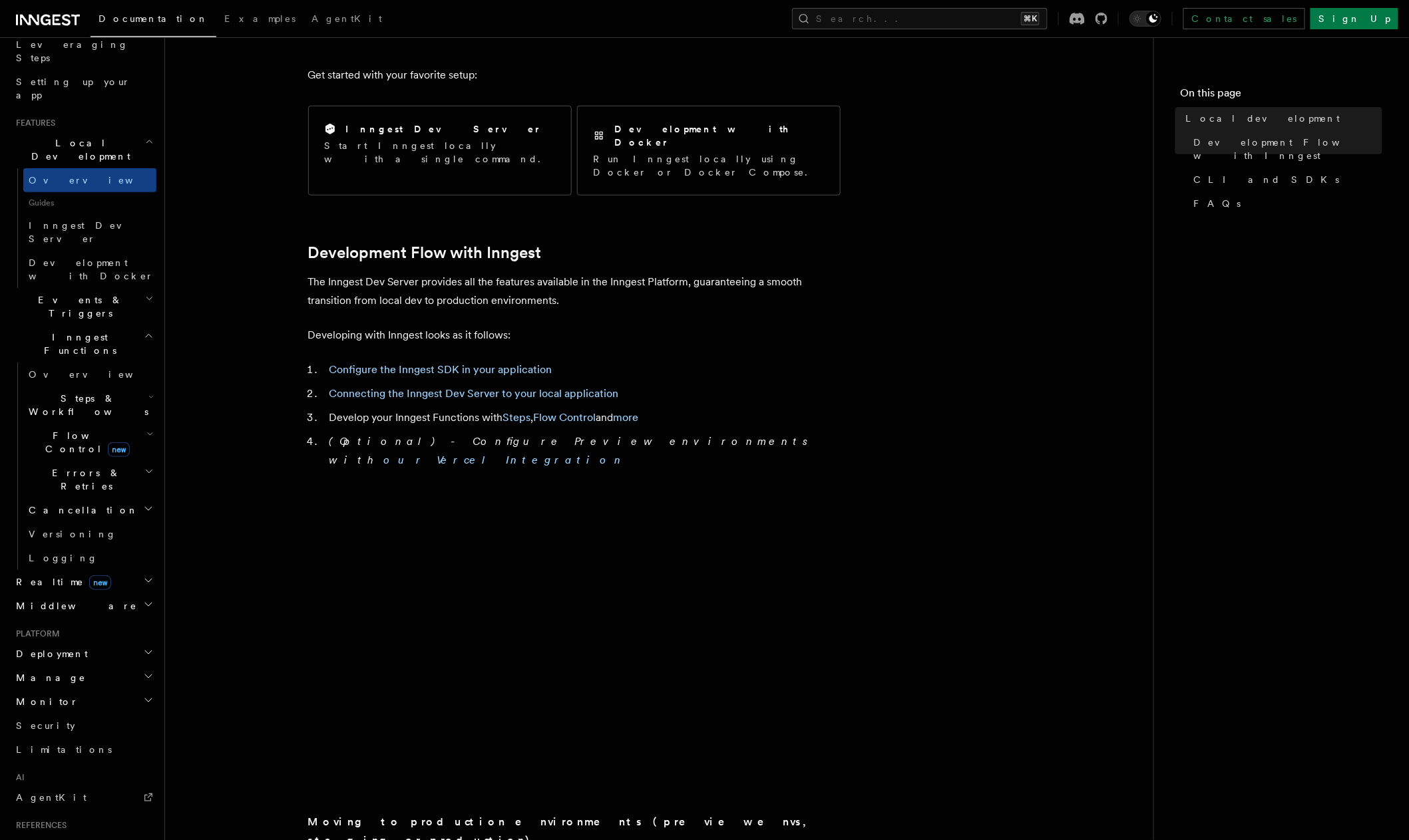
scroll to position [898, 0]
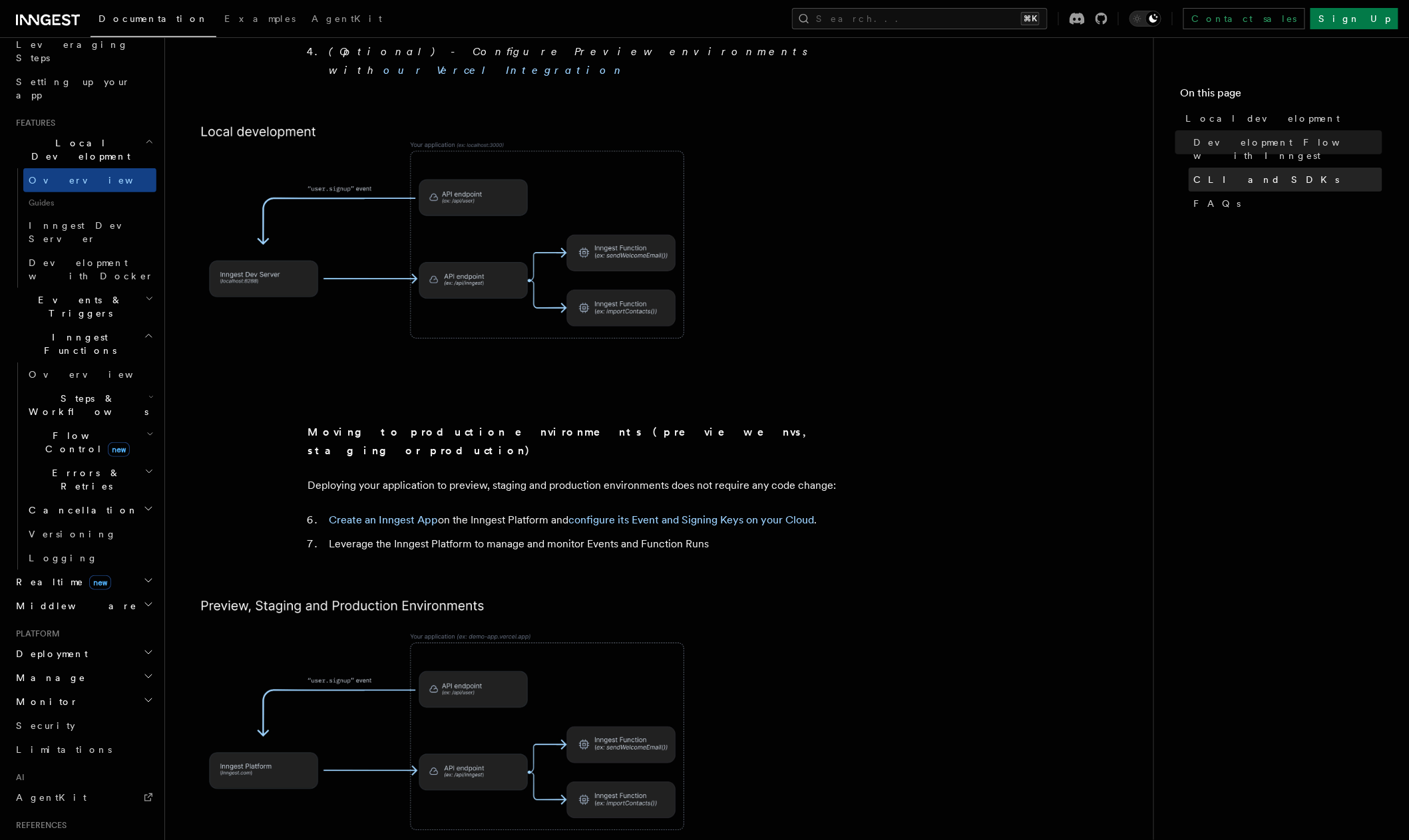
click at [1250, 173] on span "CLI and SDKs" at bounding box center [1267, 179] width 146 height 13
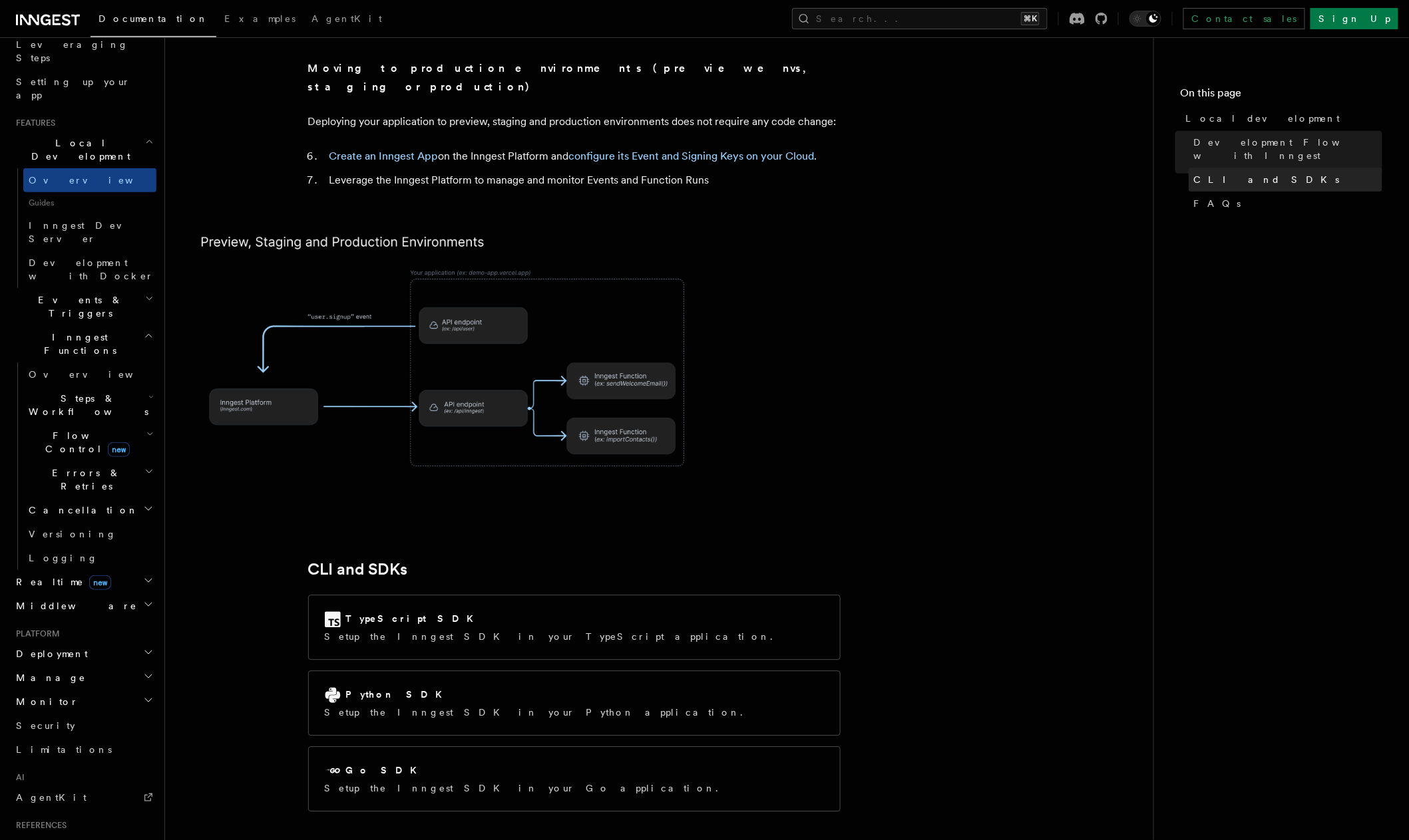
scroll to position [1367, 0]
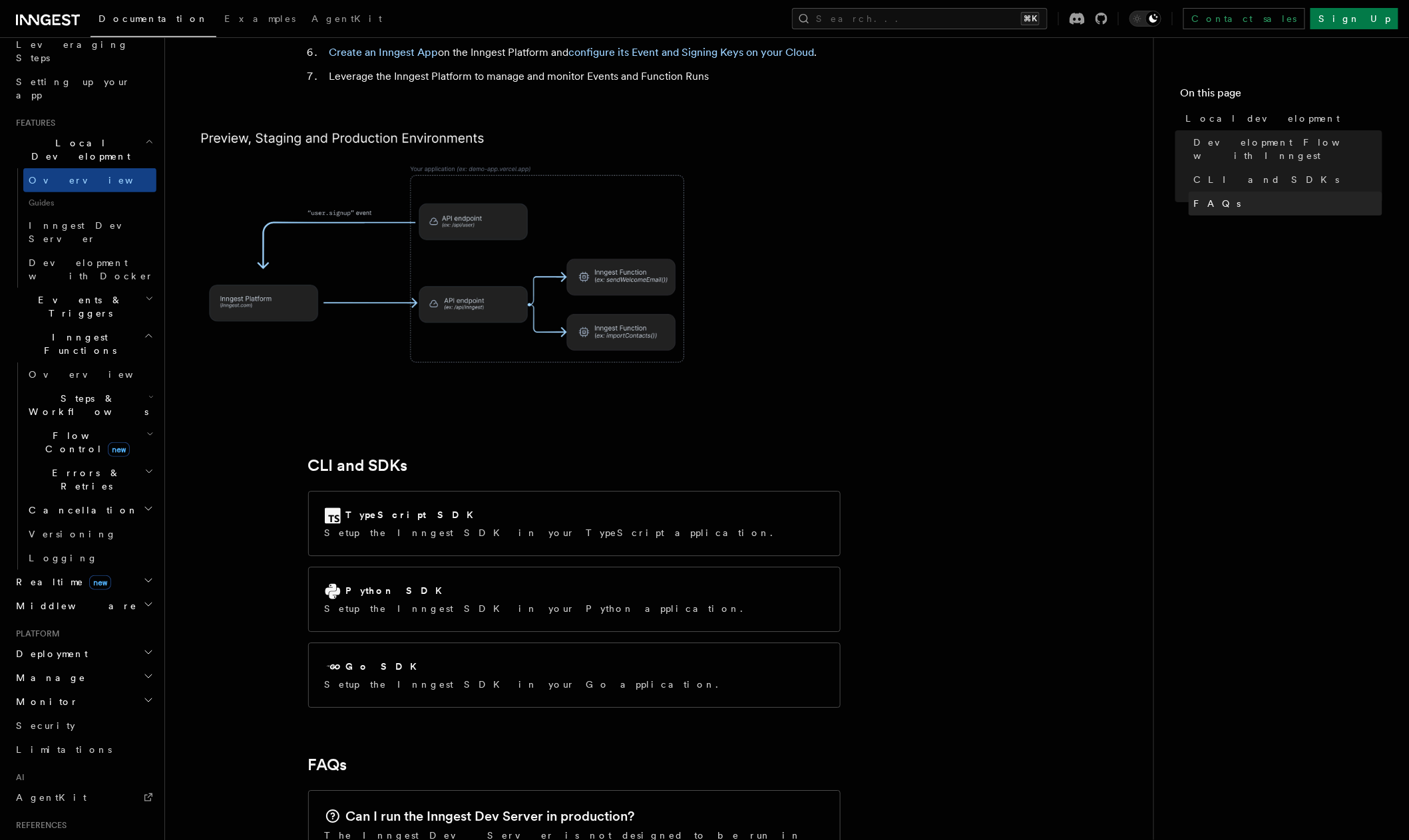
click at [1240, 198] on link "FAQs" at bounding box center [1285, 203] width 193 height 24
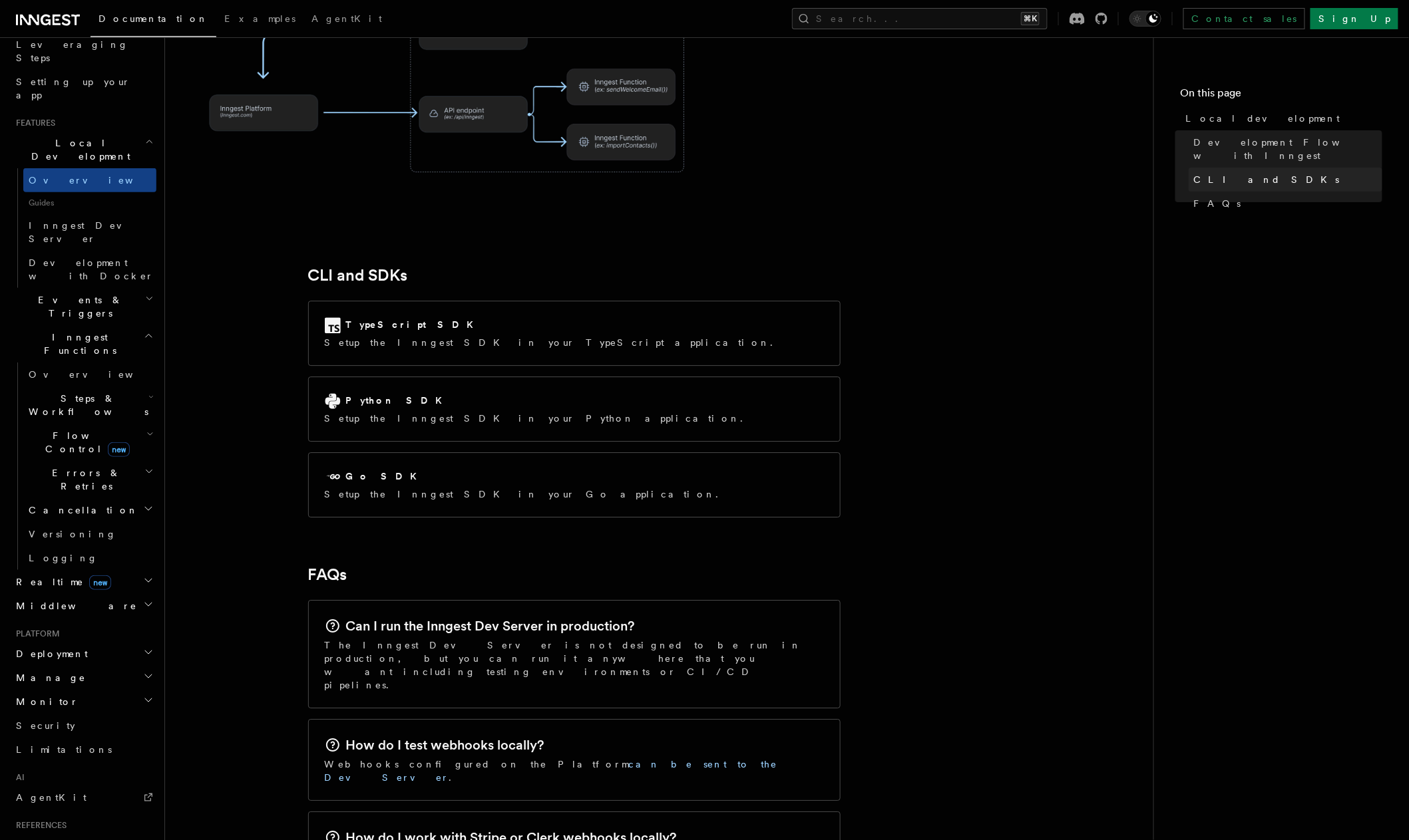
click at [1227, 173] on span "CLI and SDKs" at bounding box center [1267, 179] width 146 height 13
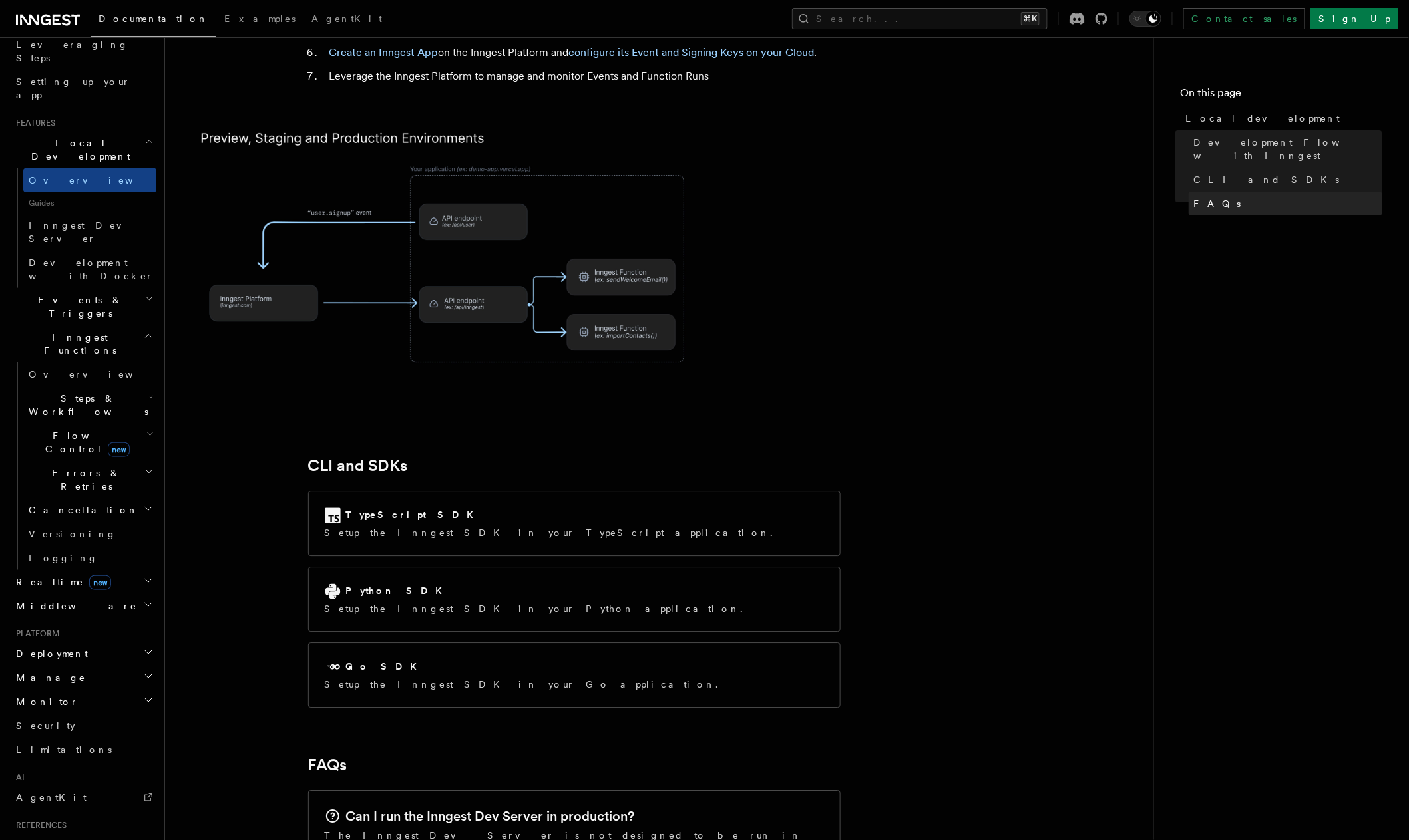
click at [1216, 197] on span "FAQs" at bounding box center [1217, 203] width 48 height 13
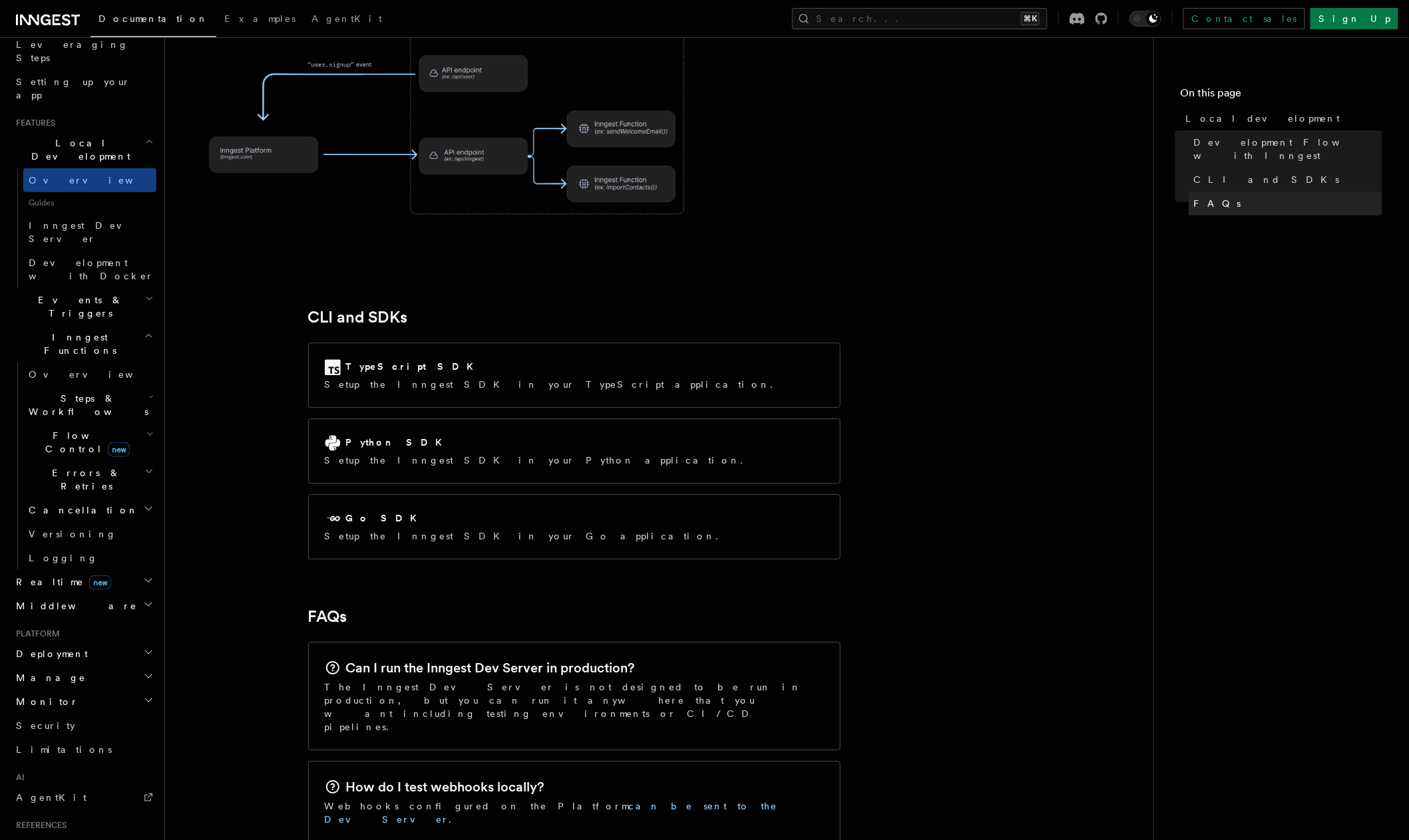
scroll to position [1557, 0]
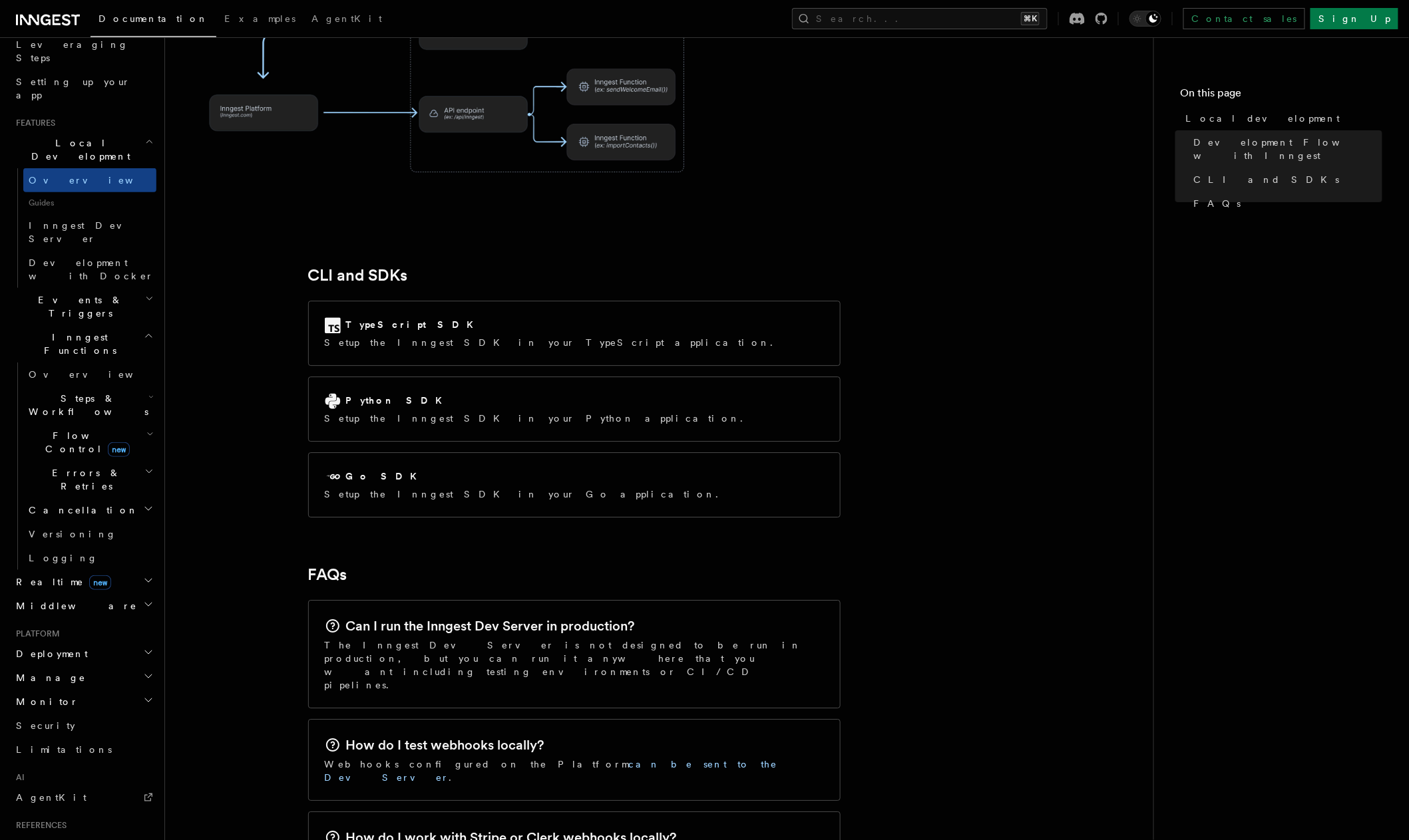
click at [89, 576] on span "new" at bounding box center [100, 583] width 22 height 14
click at [73, 594] on link "Overview" at bounding box center [90, 606] width 133 height 24
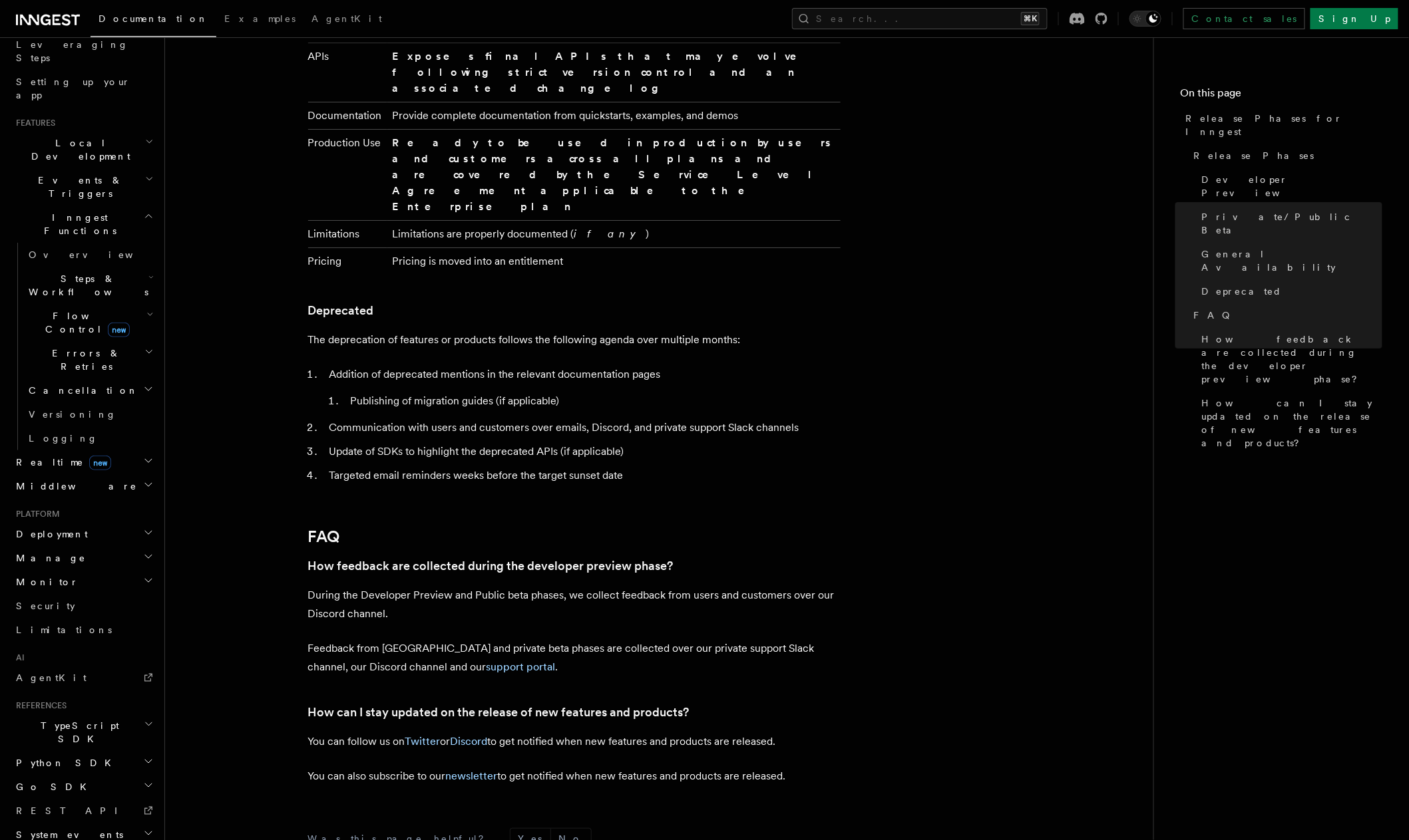
scroll to position [2074, 0]
click at [58, 719] on span "TypeScript SDK" at bounding box center [77, 733] width 133 height 27
click at [60, 758] on span "Introduction" at bounding box center [76, 764] width 96 height 11
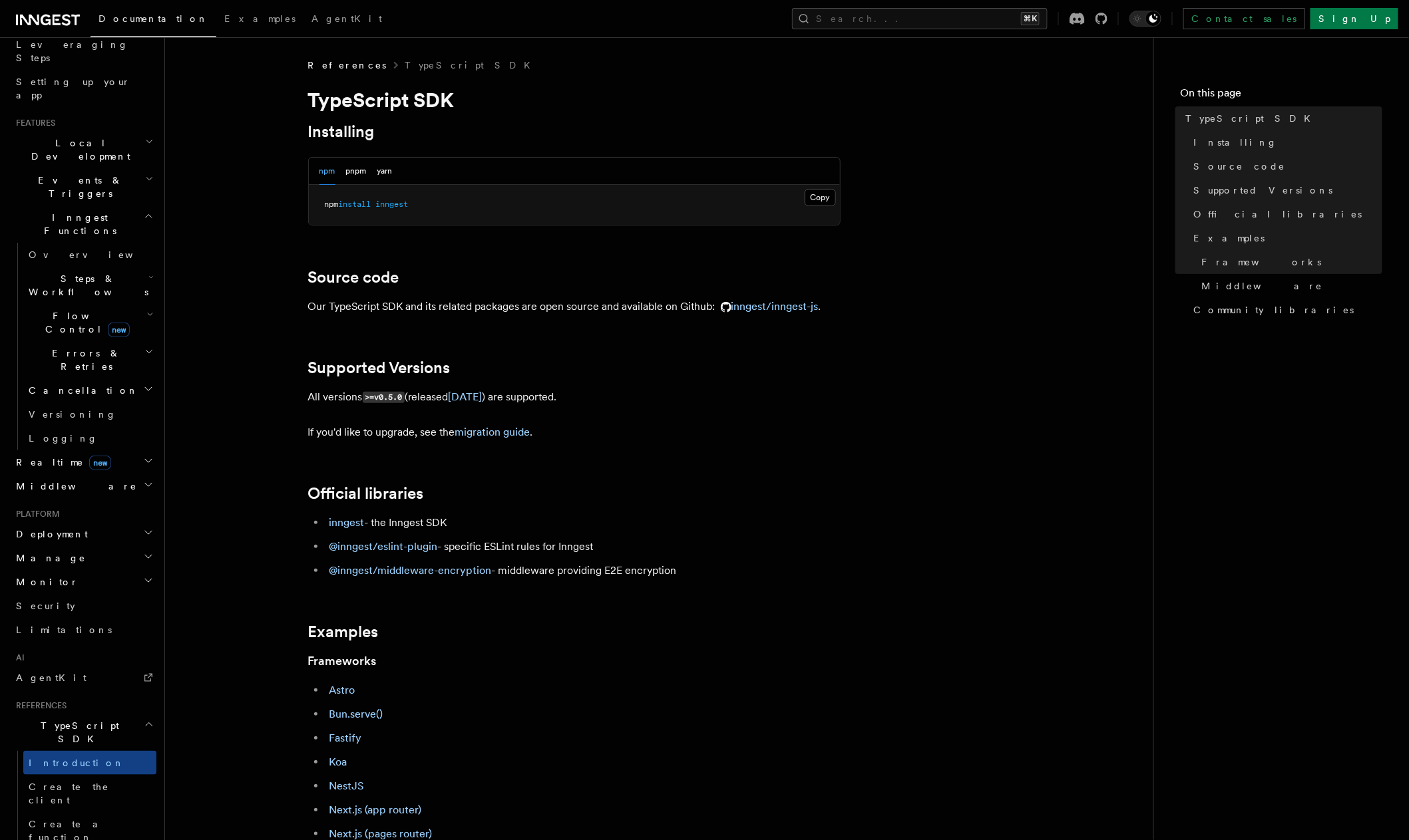
click at [391, 396] on code ">=v0.5.0" at bounding box center [383, 398] width 42 height 12
click at [417, 436] on p "If you'd like to upgrade, see the migration guide ." at bounding box center [575, 433] width 533 height 19
click at [388, 392] on code ">=v0.5.0" at bounding box center [383, 398] width 42 height 12
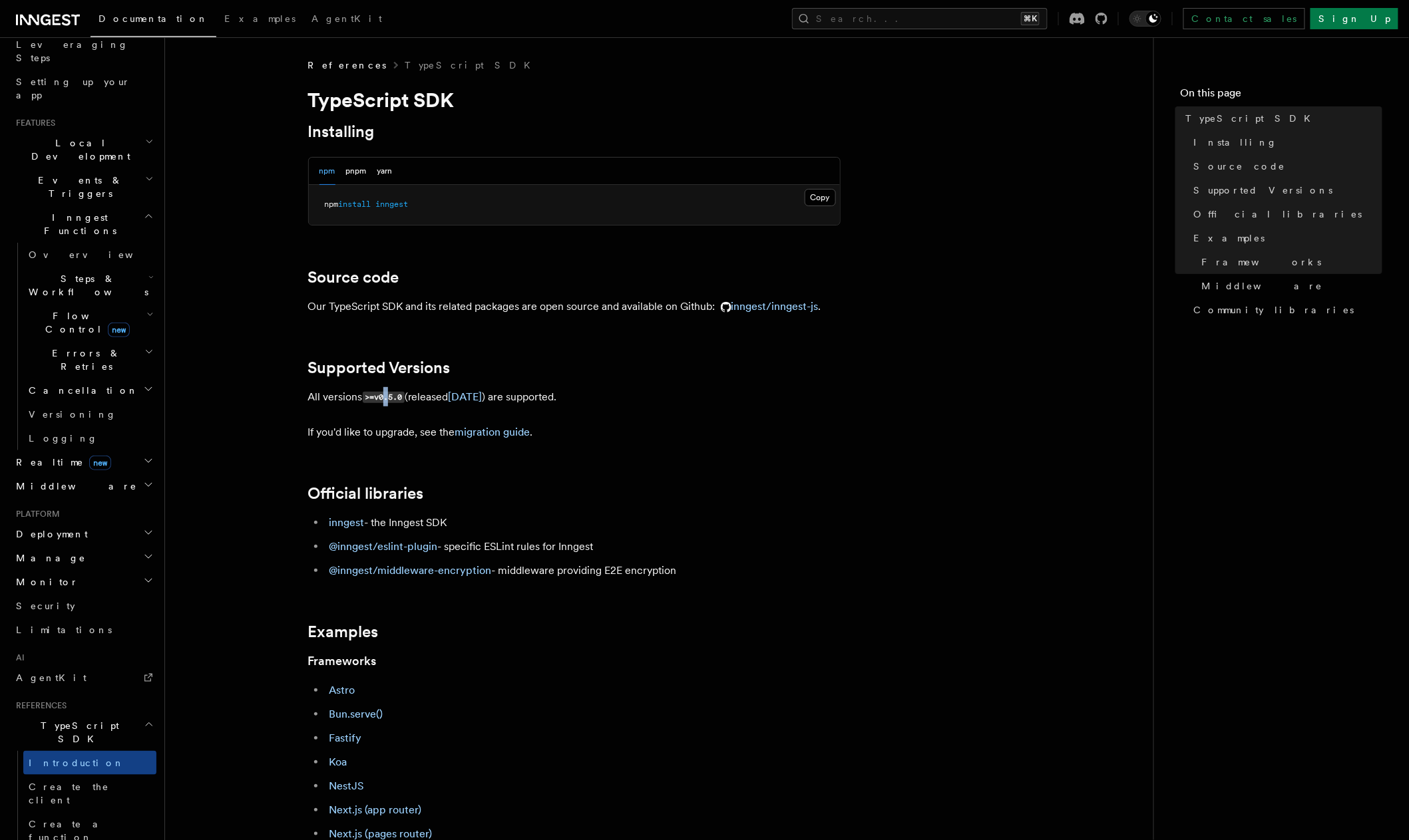
click at [388, 392] on code ">=v0.5.0" at bounding box center [383, 398] width 42 height 12
click at [765, 303] on link "inngest/inngest-js" at bounding box center [767, 307] width 103 height 13
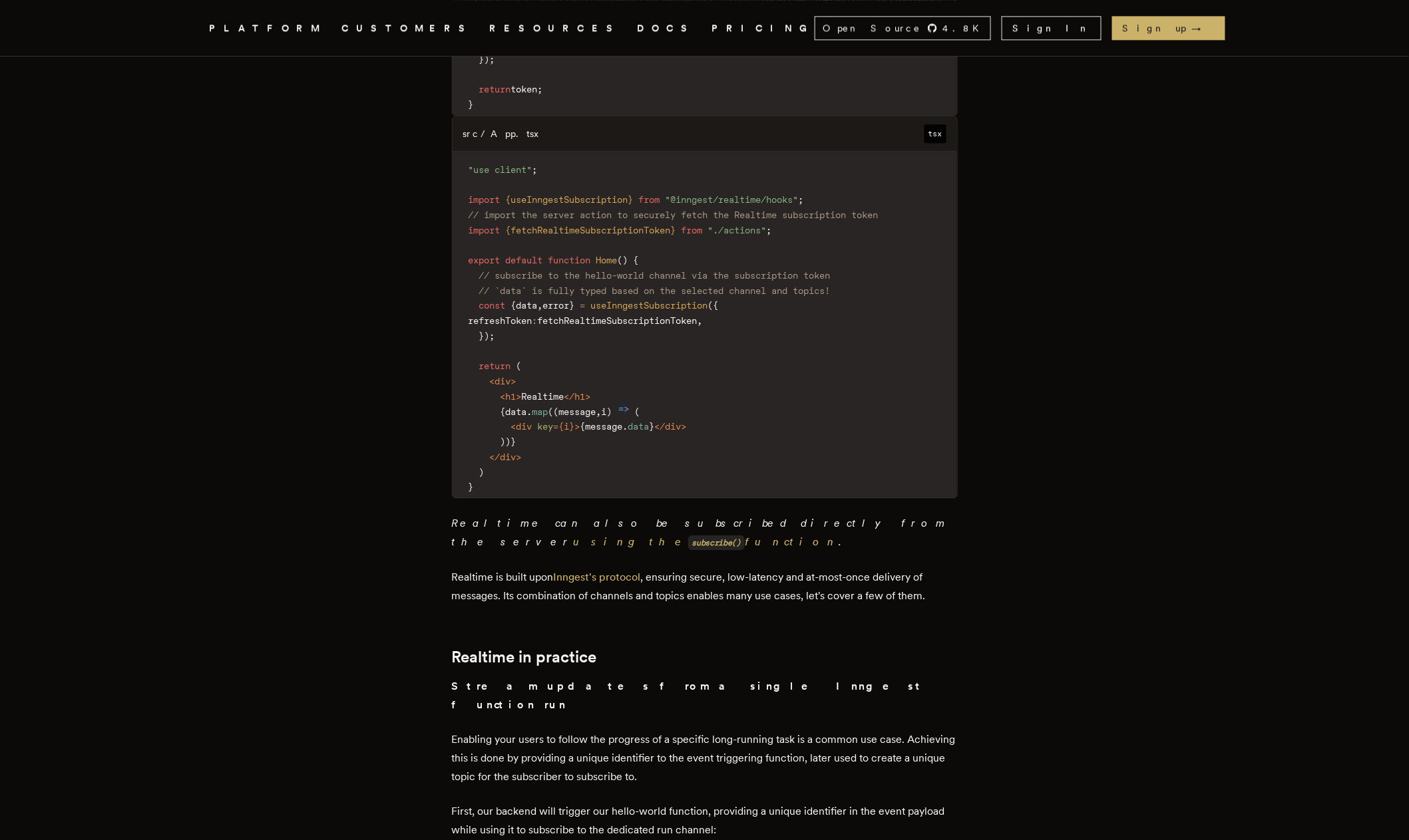
scroll to position [1198, 0]
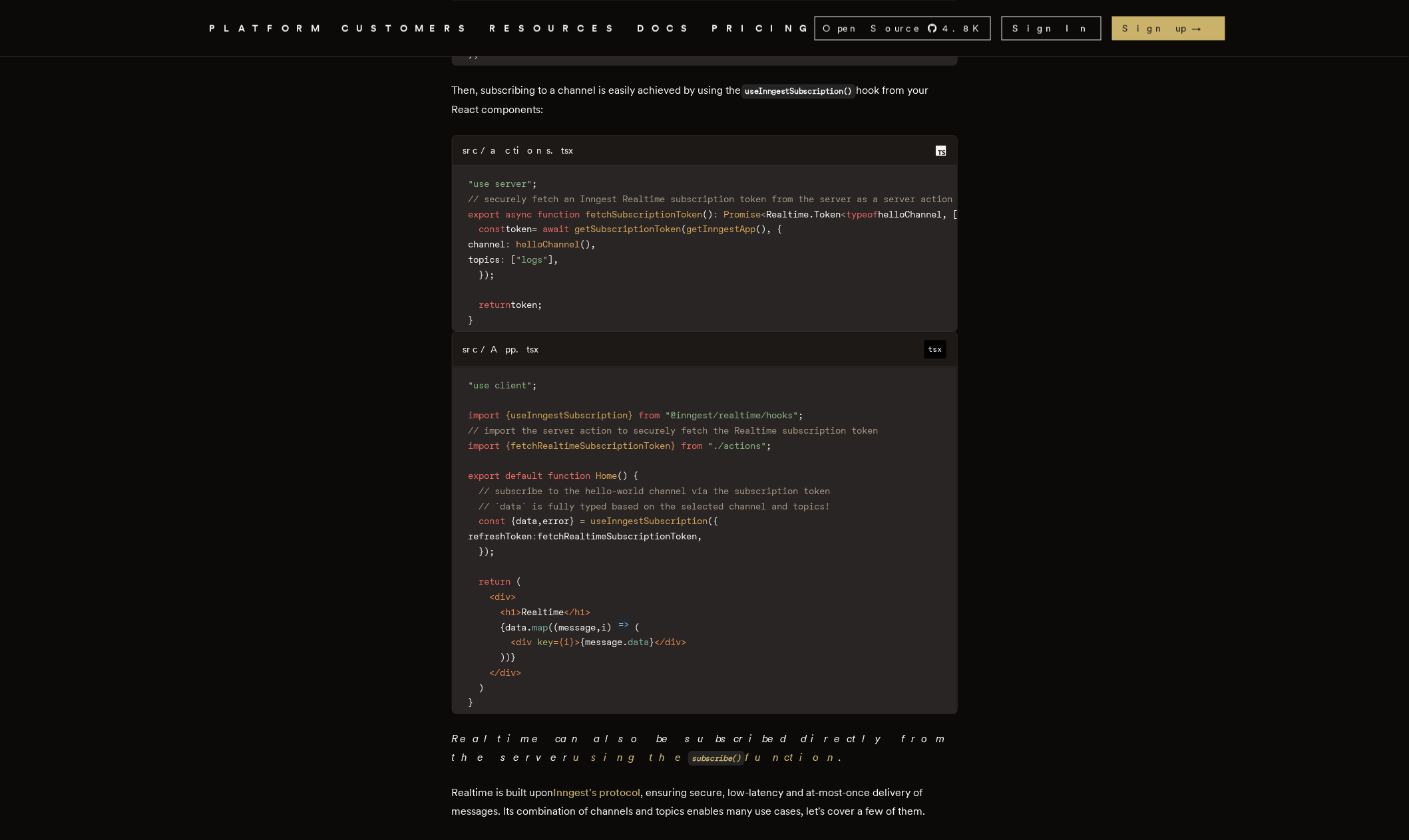
click at [664, 515] on span "useInngestSubscription" at bounding box center [650, 521] width 117 height 11
click at [654, 501] on span "// `data` is fully typed based on the selected channel and topics!" at bounding box center [655, 506] width 352 height 11
click at [628, 425] on span "// import the server action to securely fetch the Realtime subscription token" at bounding box center [674, 431] width 410 height 11
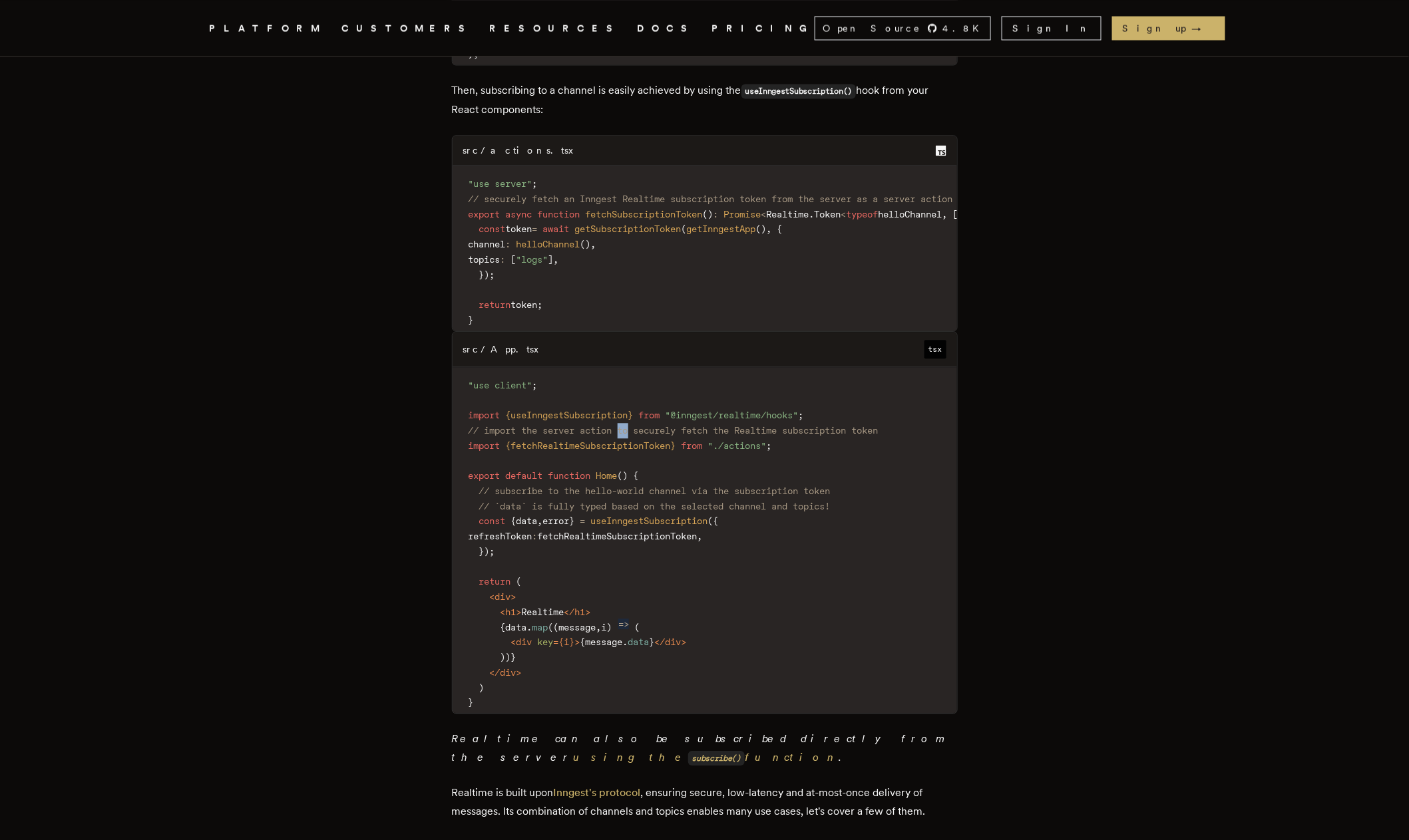
click at [628, 425] on span "// import the server action to securely fetch the Realtime subscription token" at bounding box center [674, 431] width 410 height 11
click at [690, 501] on span "// `data` is fully typed based on the selected channel and topics!" at bounding box center [655, 506] width 352 height 11
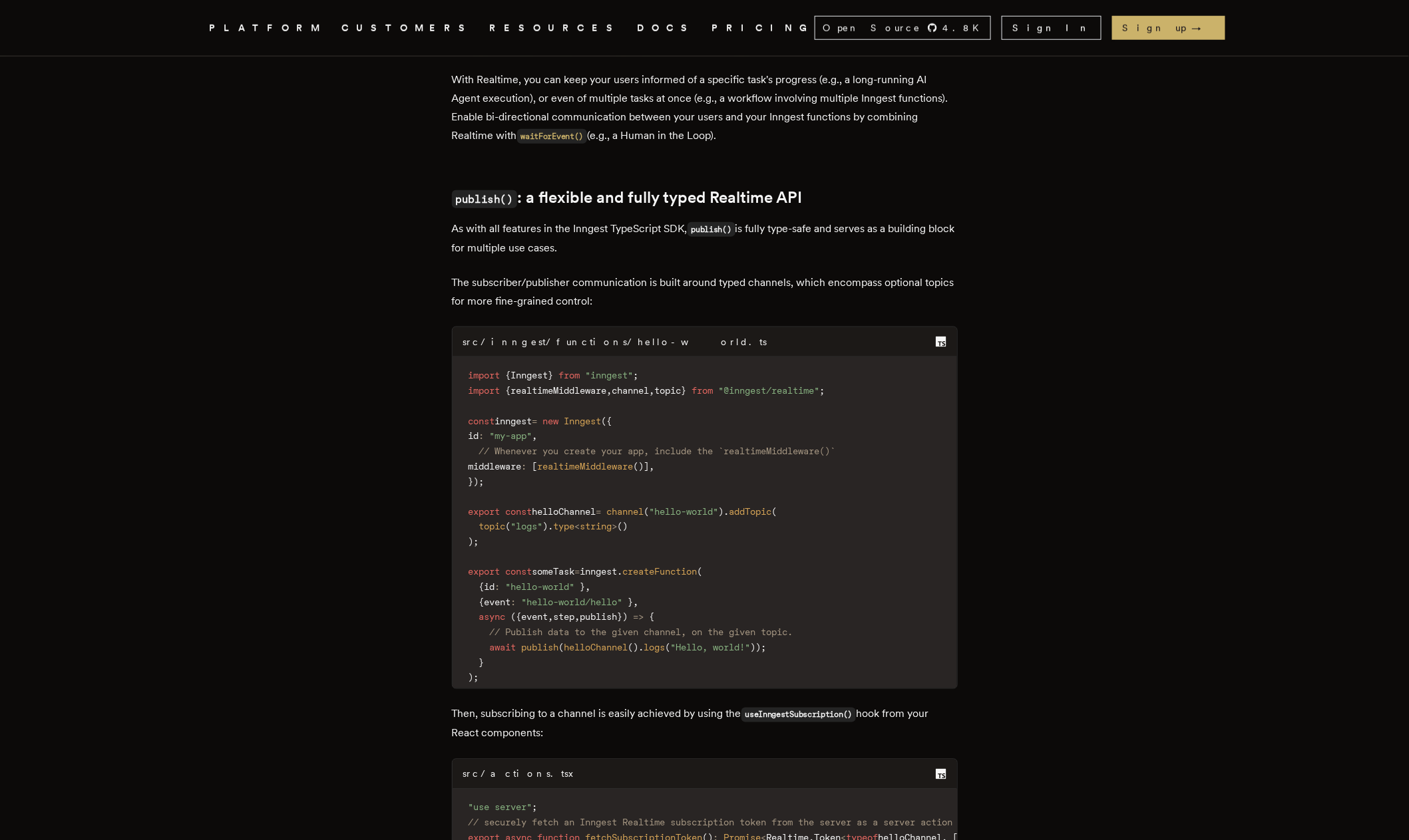
scroll to position [458, 0]
